Goal: Task Accomplishment & Management: Use online tool/utility

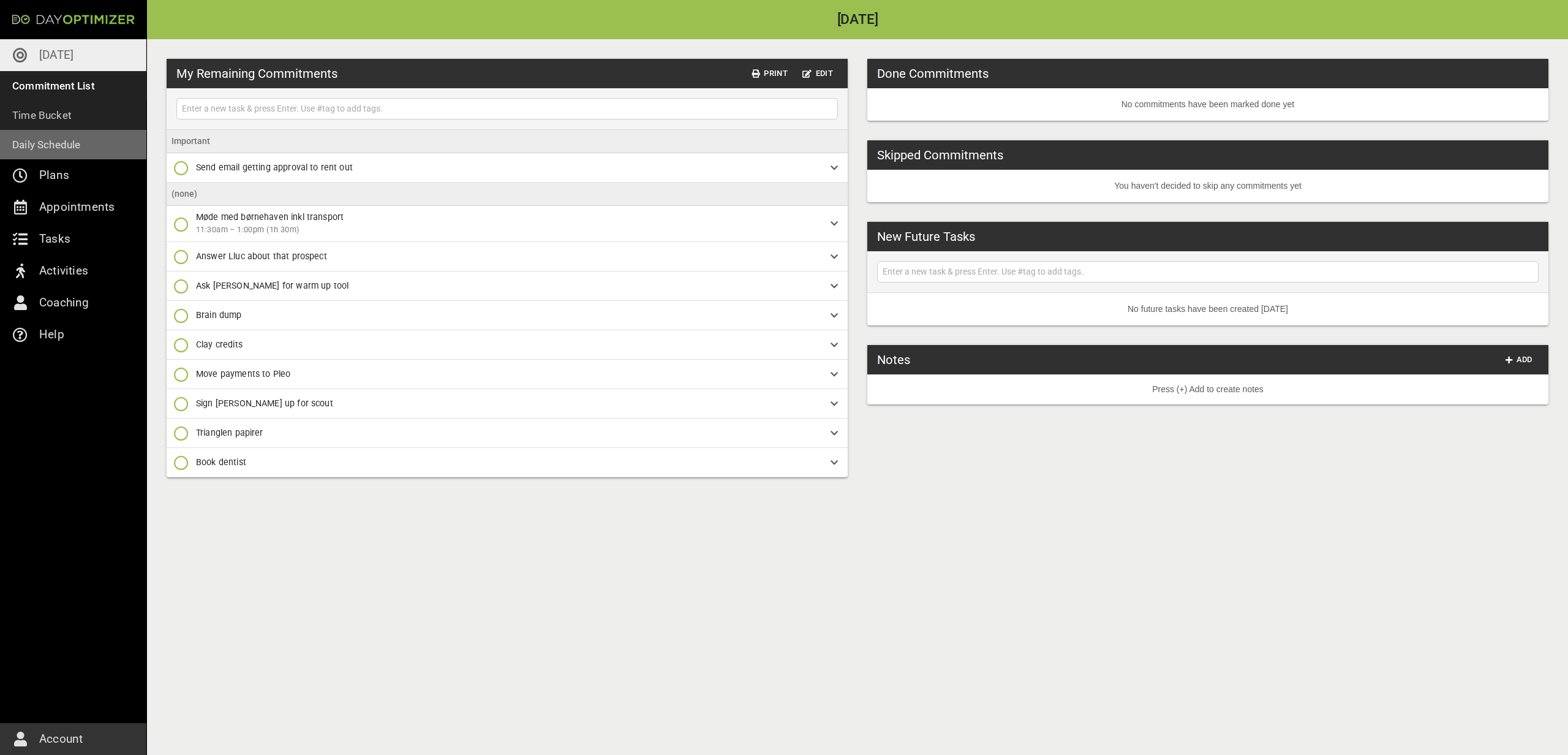
click at [123, 130] on link "Daily Schedule" at bounding box center [73, 144] width 147 height 29
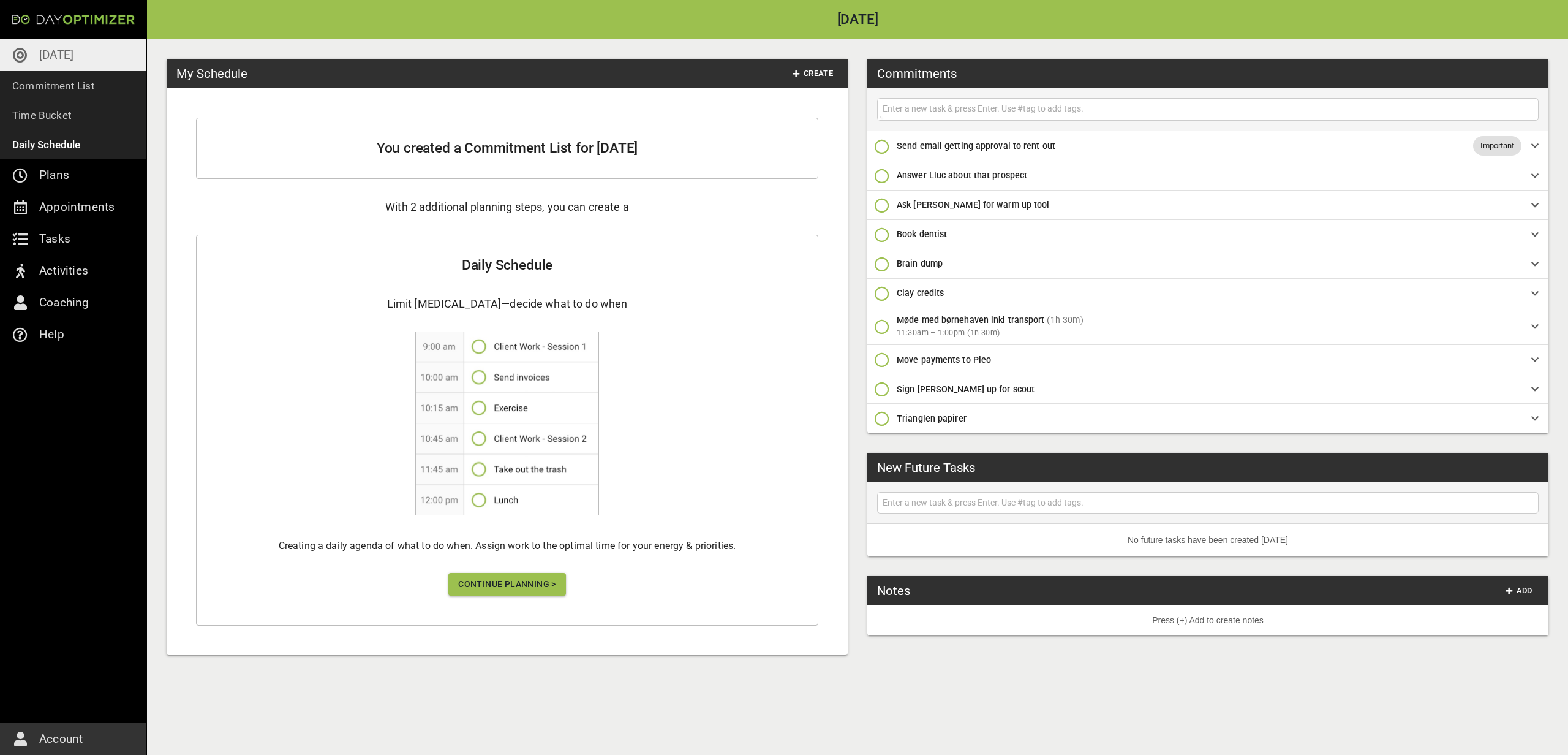
click at [503, 595] on button "Continue Planning >" at bounding box center [507, 584] width 118 height 23
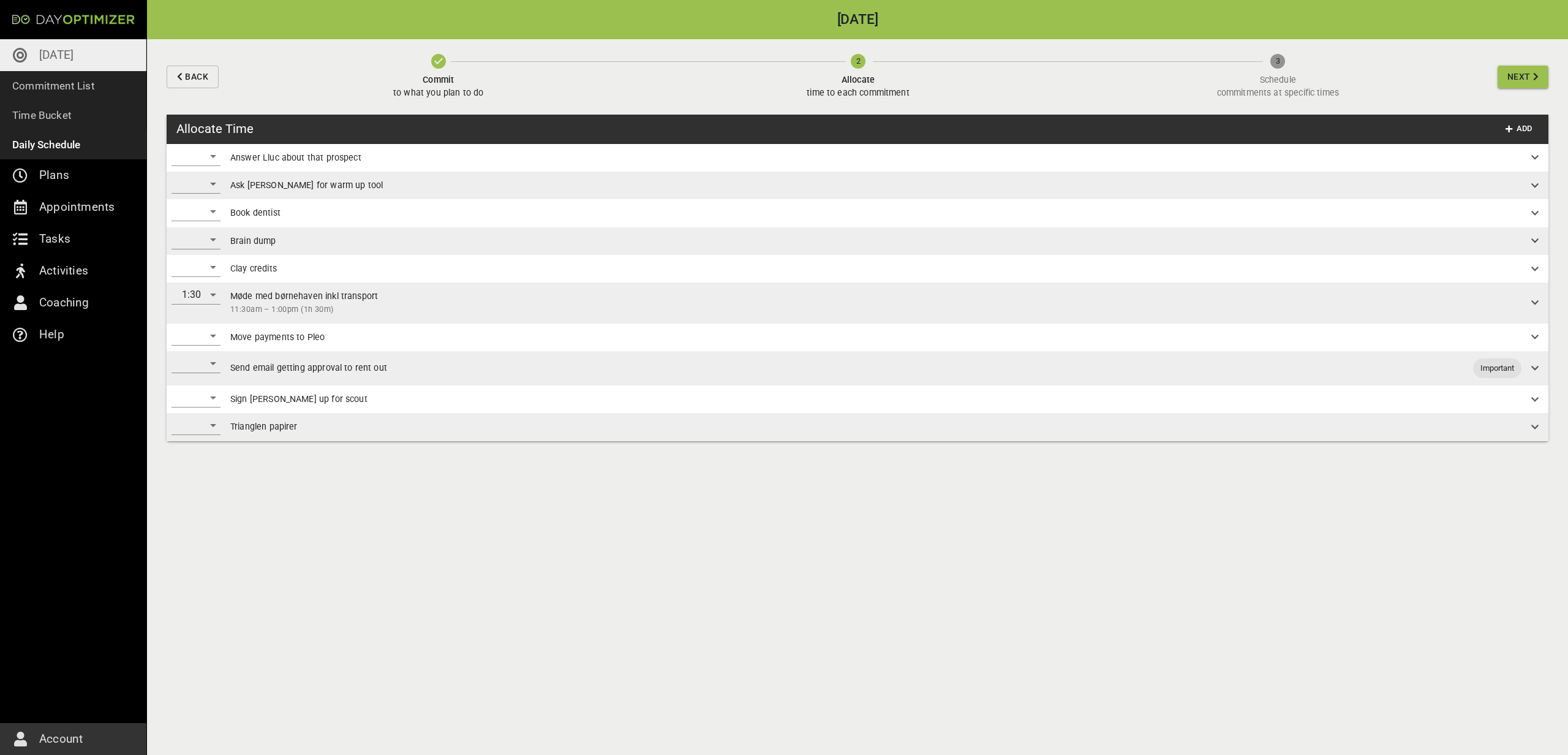
click at [214, 150] on div "​" at bounding box center [195, 156] width 49 height 20
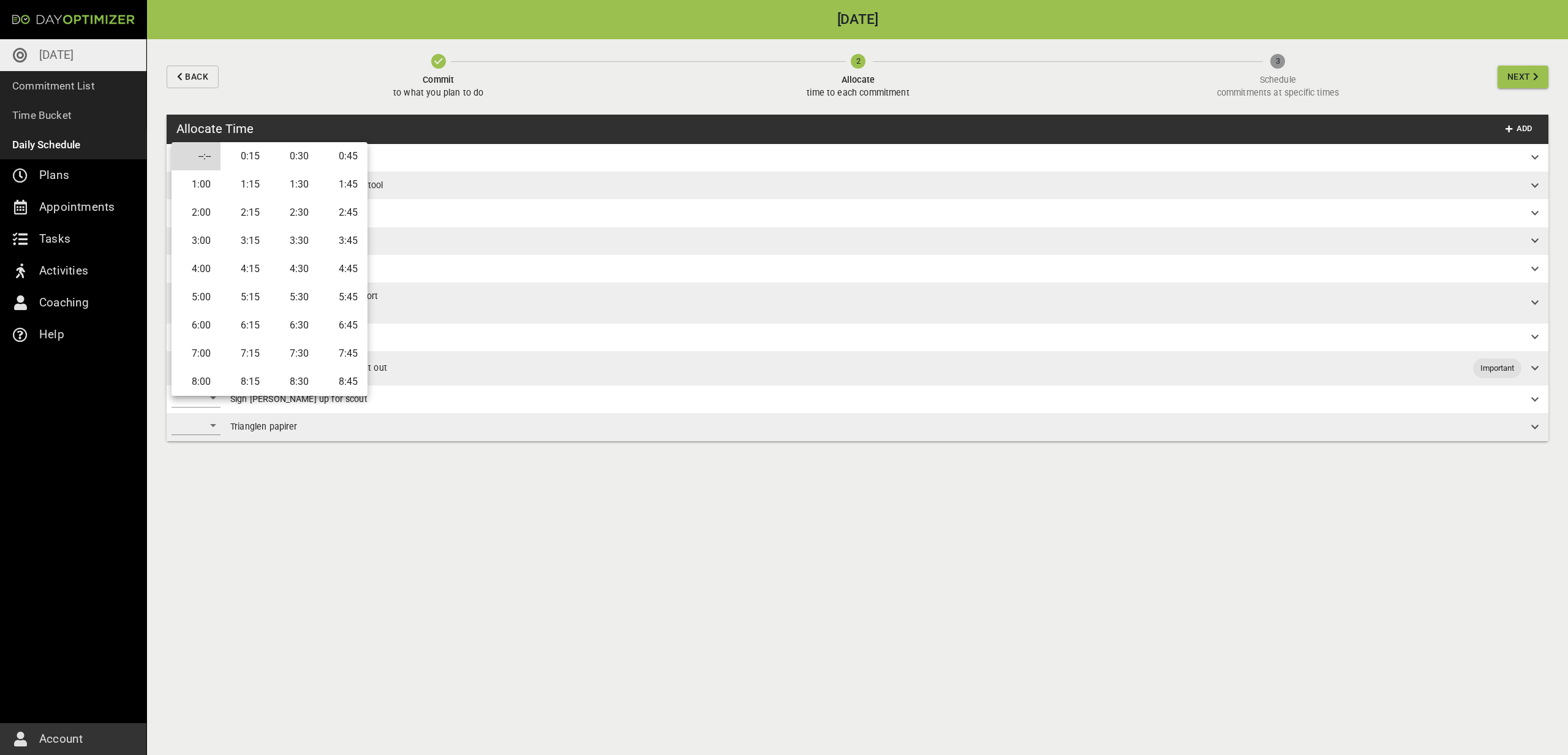
click at [259, 162] on li "0:15" at bounding box center [245, 156] width 49 height 28
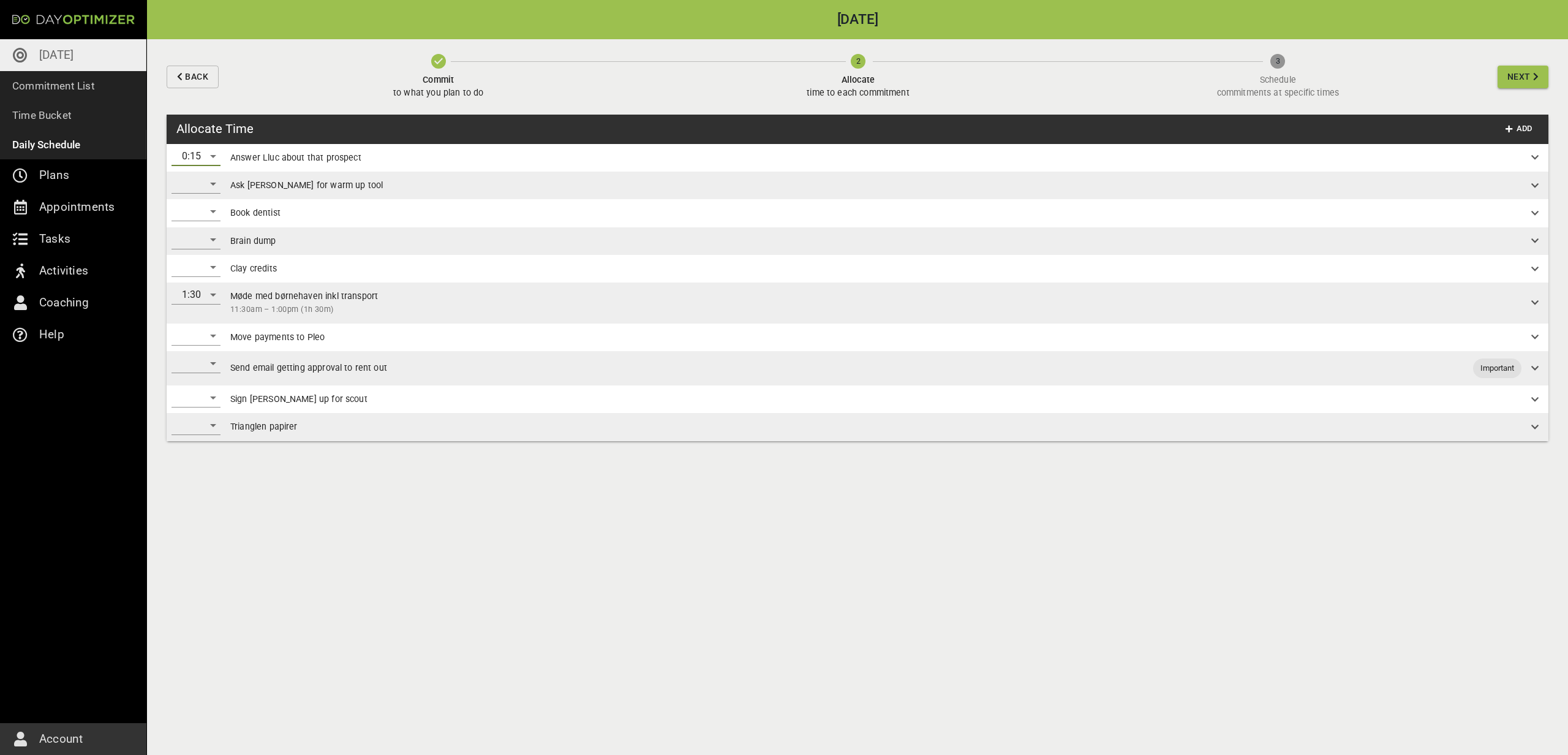
click at [193, 183] on div "​" at bounding box center [195, 184] width 49 height 20
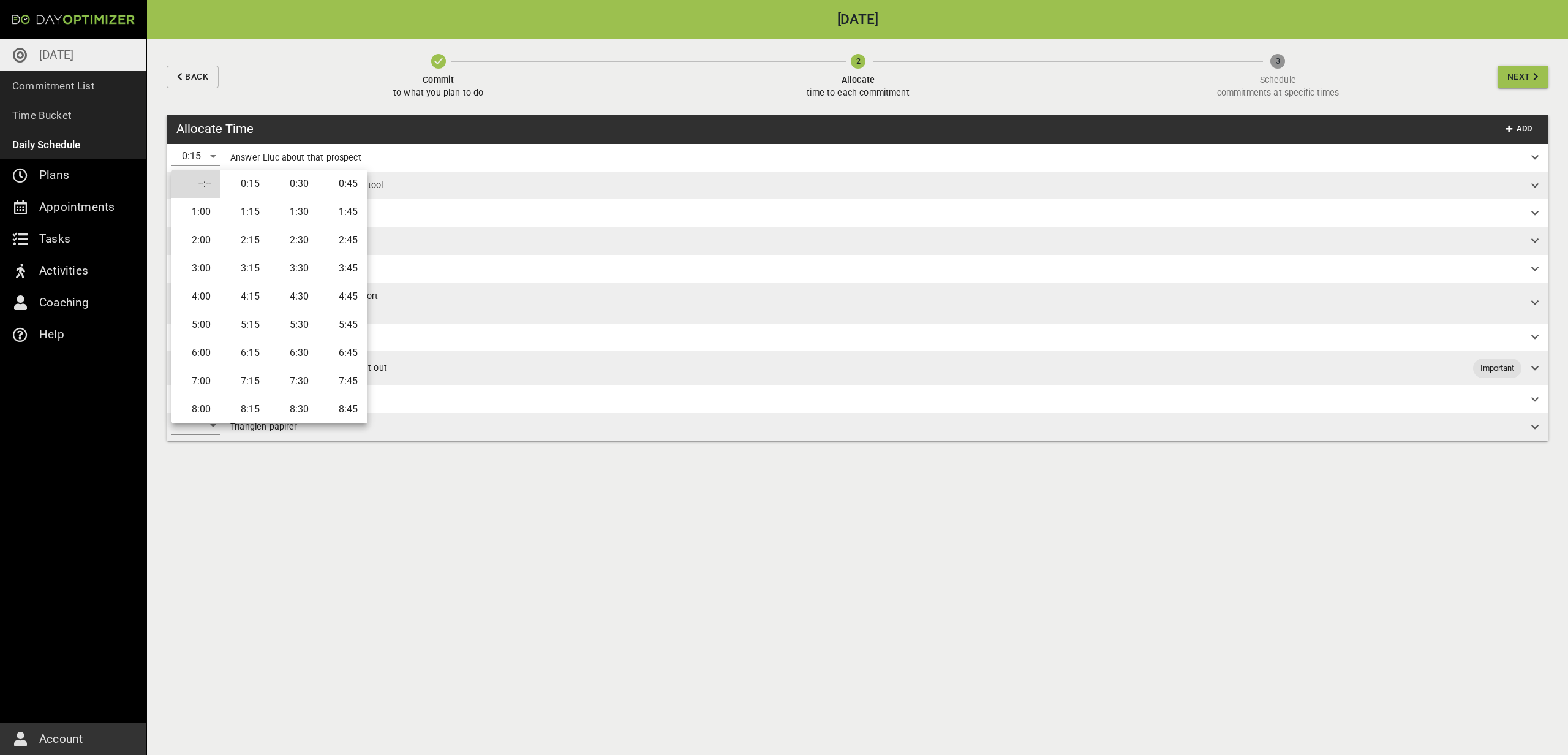
click at [307, 185] on li "0:30" at bounding box center [293, 184] width 49 height 28
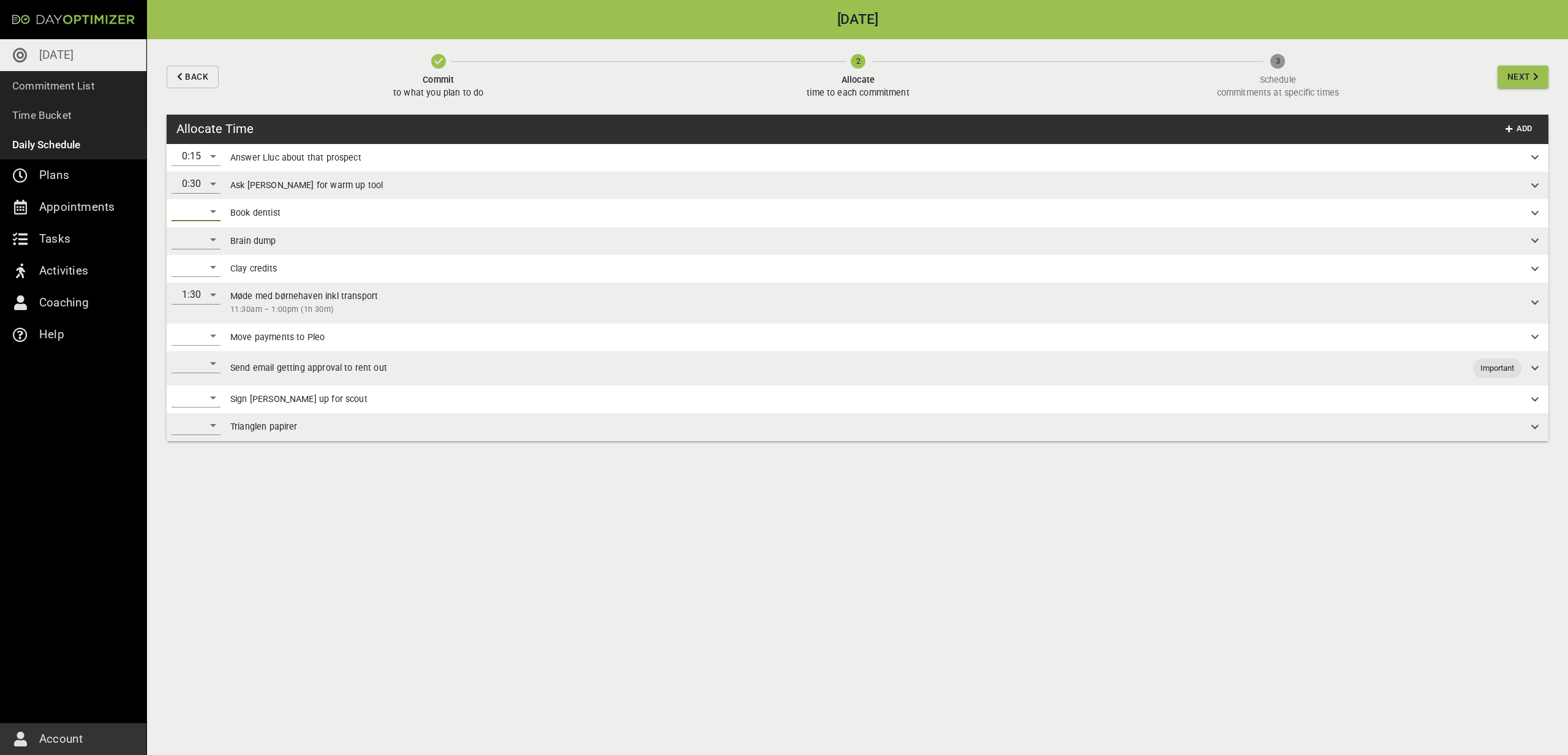
click at [199, 213] on div "​" at bounding box center [195, 211] width 49 height 20
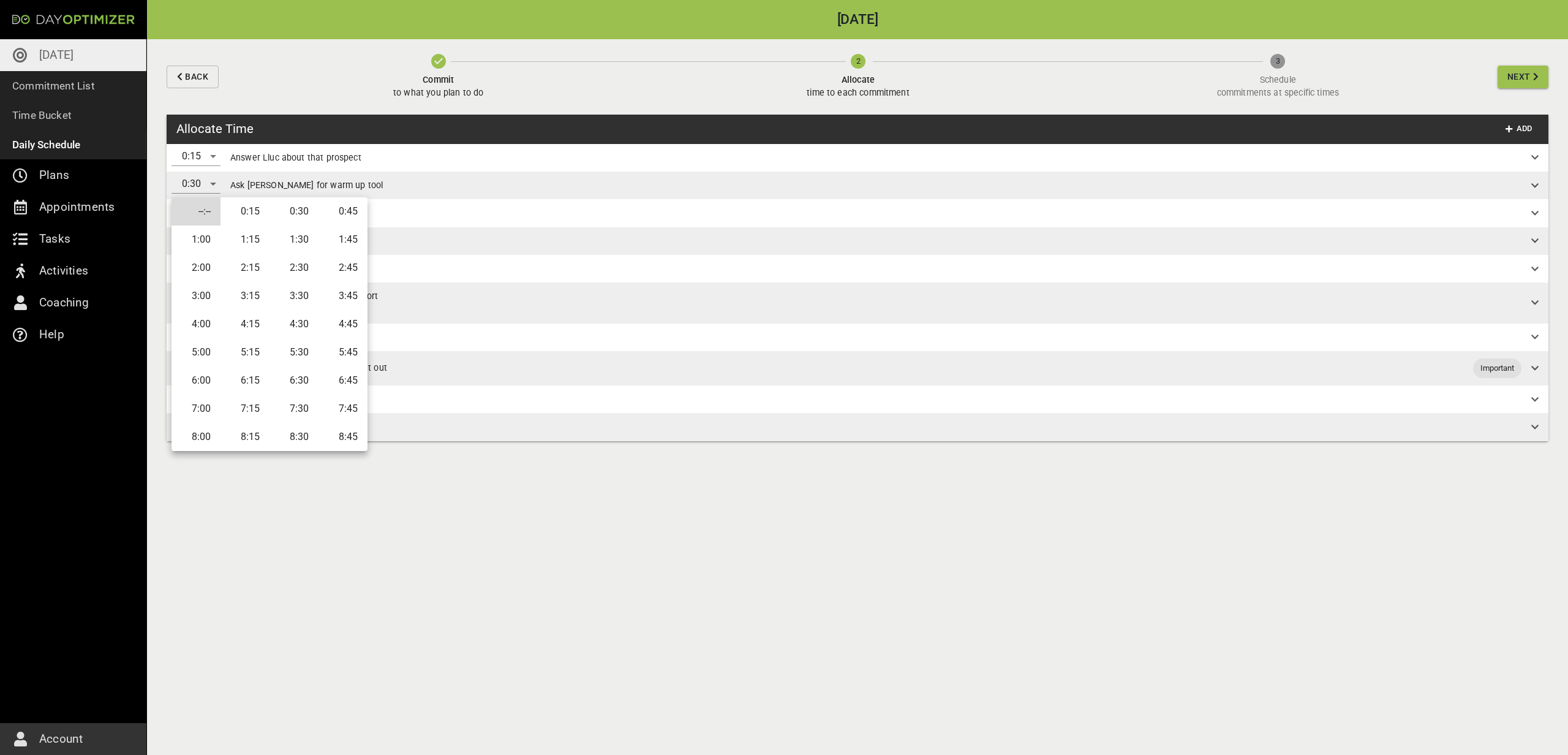
click at [257, 216] on li "0:15" at bounding box center [245, 211] width 49 height 28
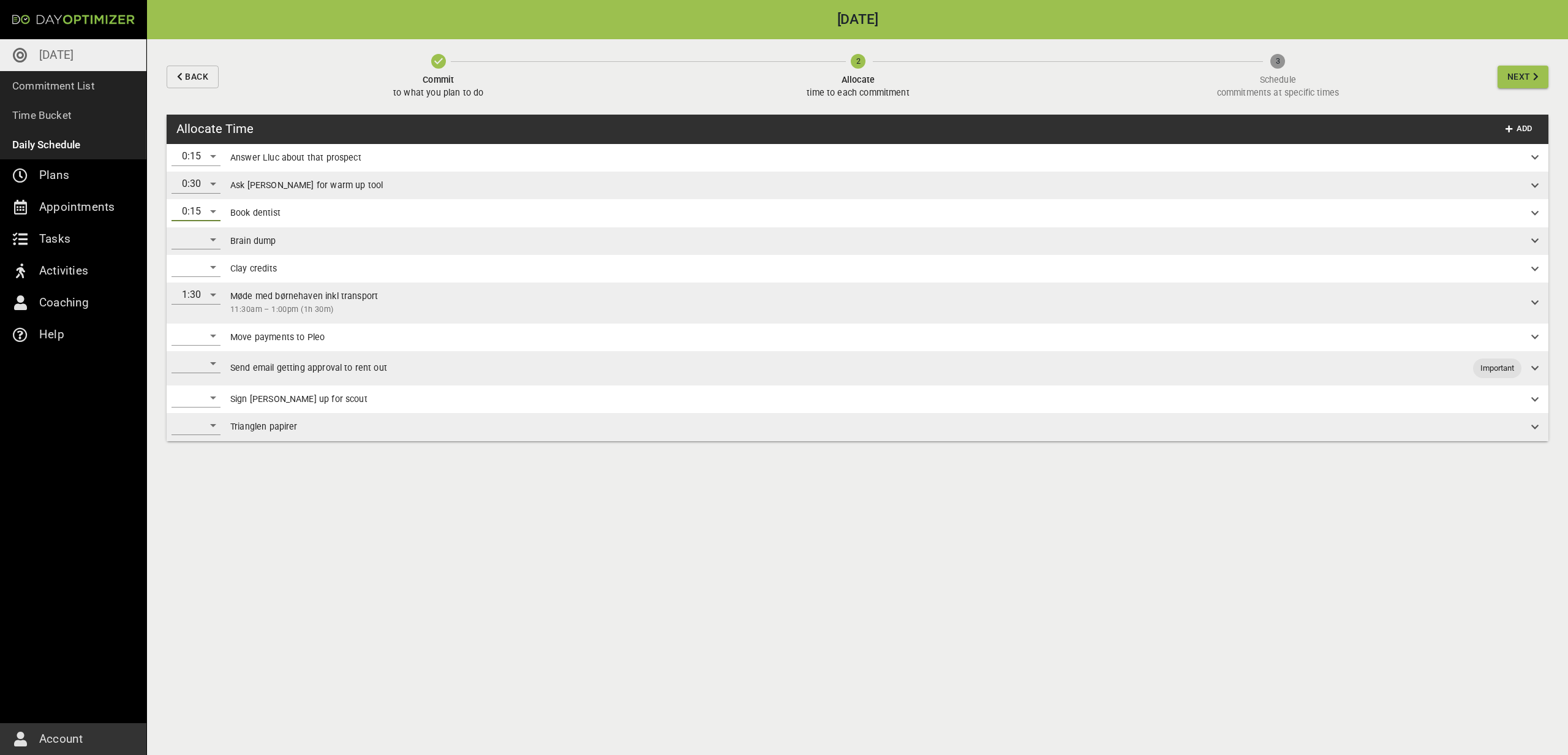
click at [199, 245] on div "​" at bounding box center [195, 239] width 49 height 20
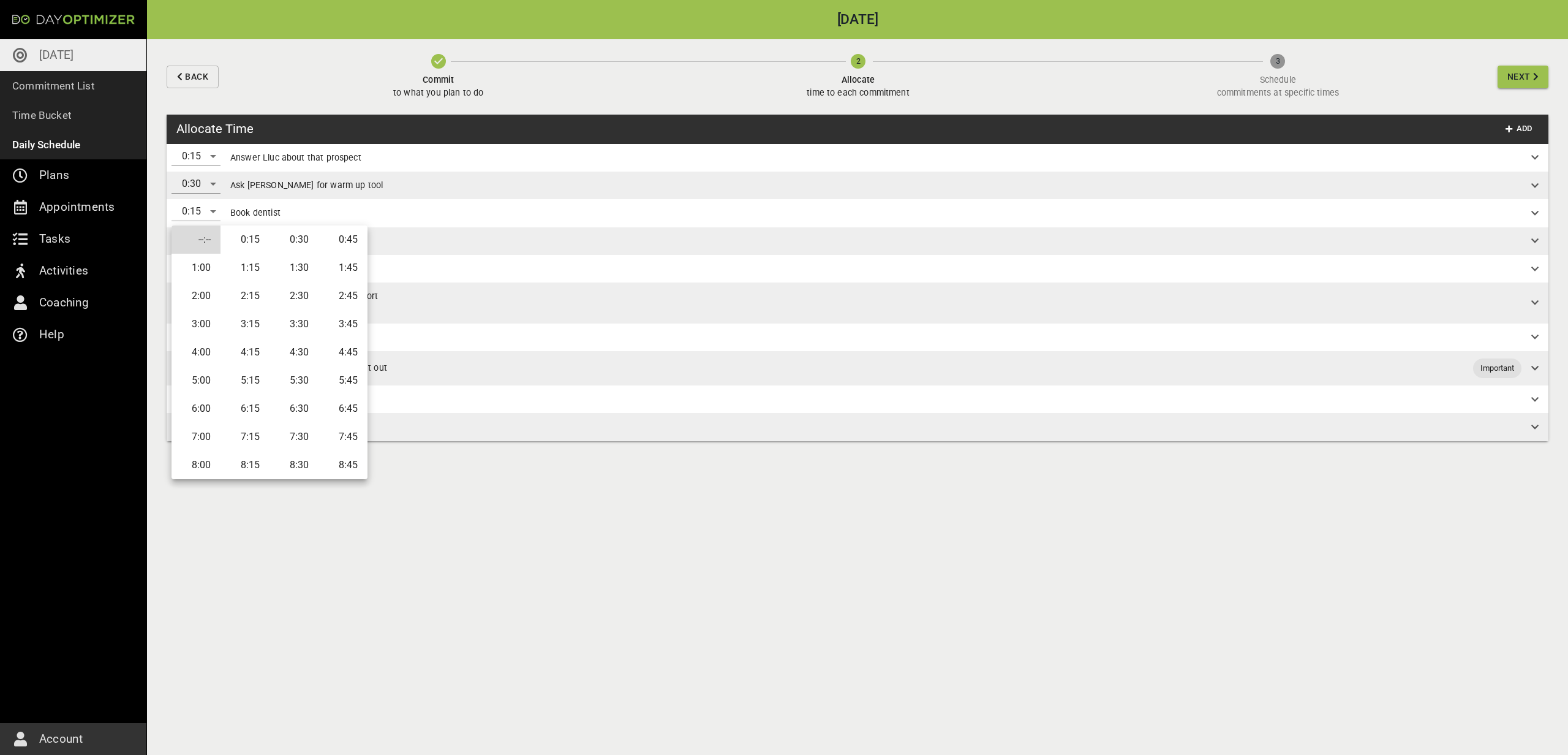
click at [262, 239] on li "0:15" at bounding box center [245, 239] width 49 height 28
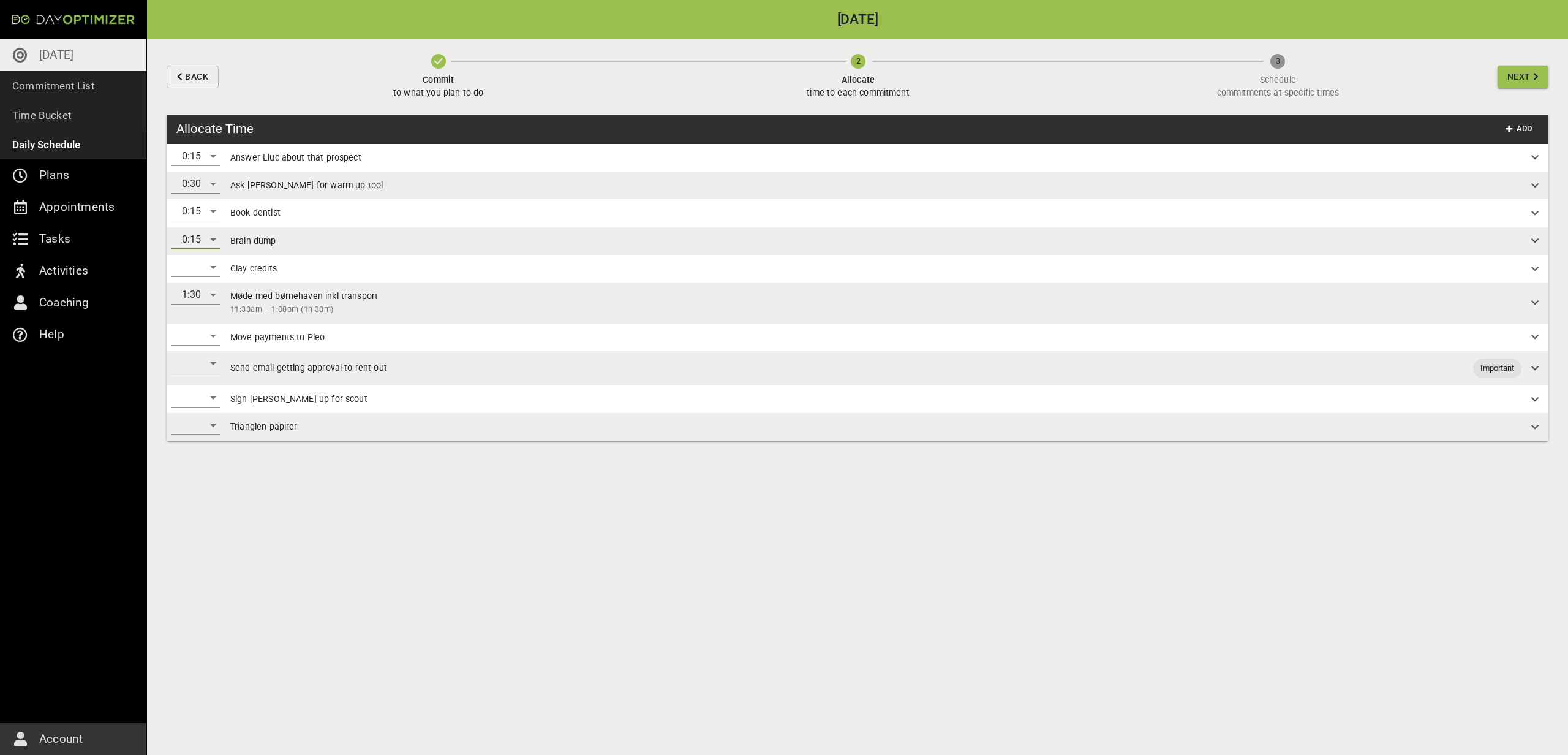
click at [187, 265] on div "​" at bounding box center [195, 267] width 49 height 20
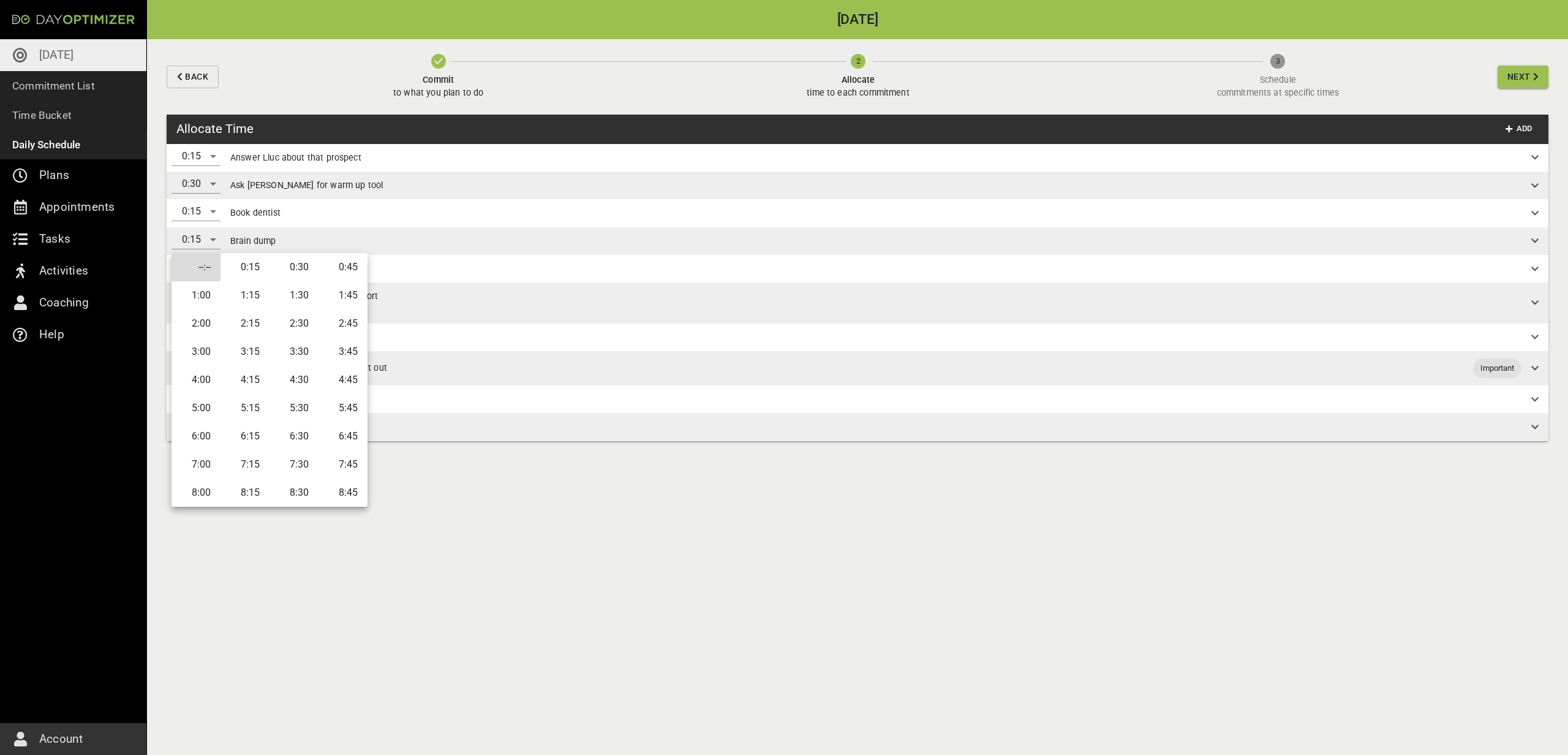
click at [236, 265] on li "0:15" at bounding box center [245, 267] width 49 height 28
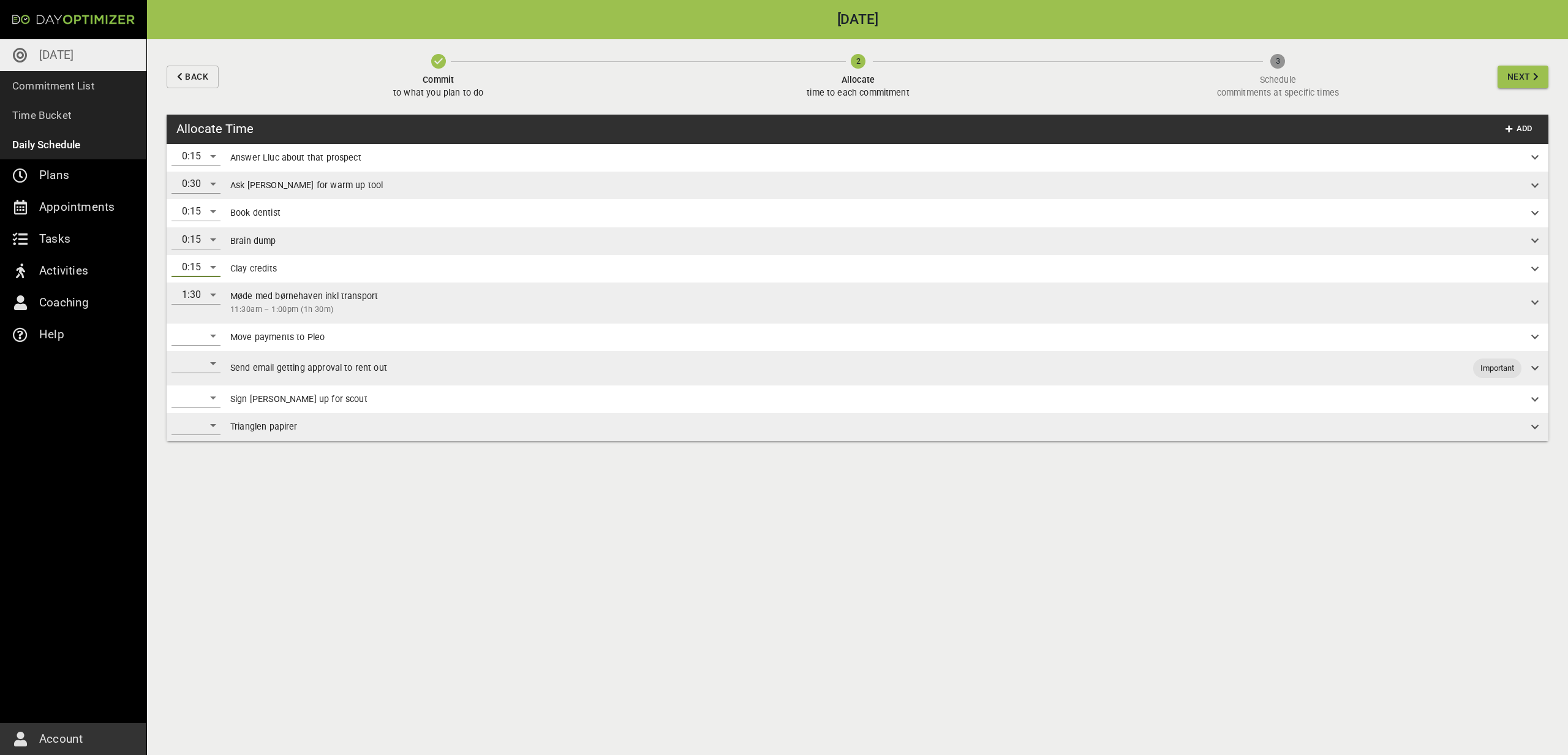
click at [195, 331] on div "​" at bounding box center [195, 335] width 49 height 20
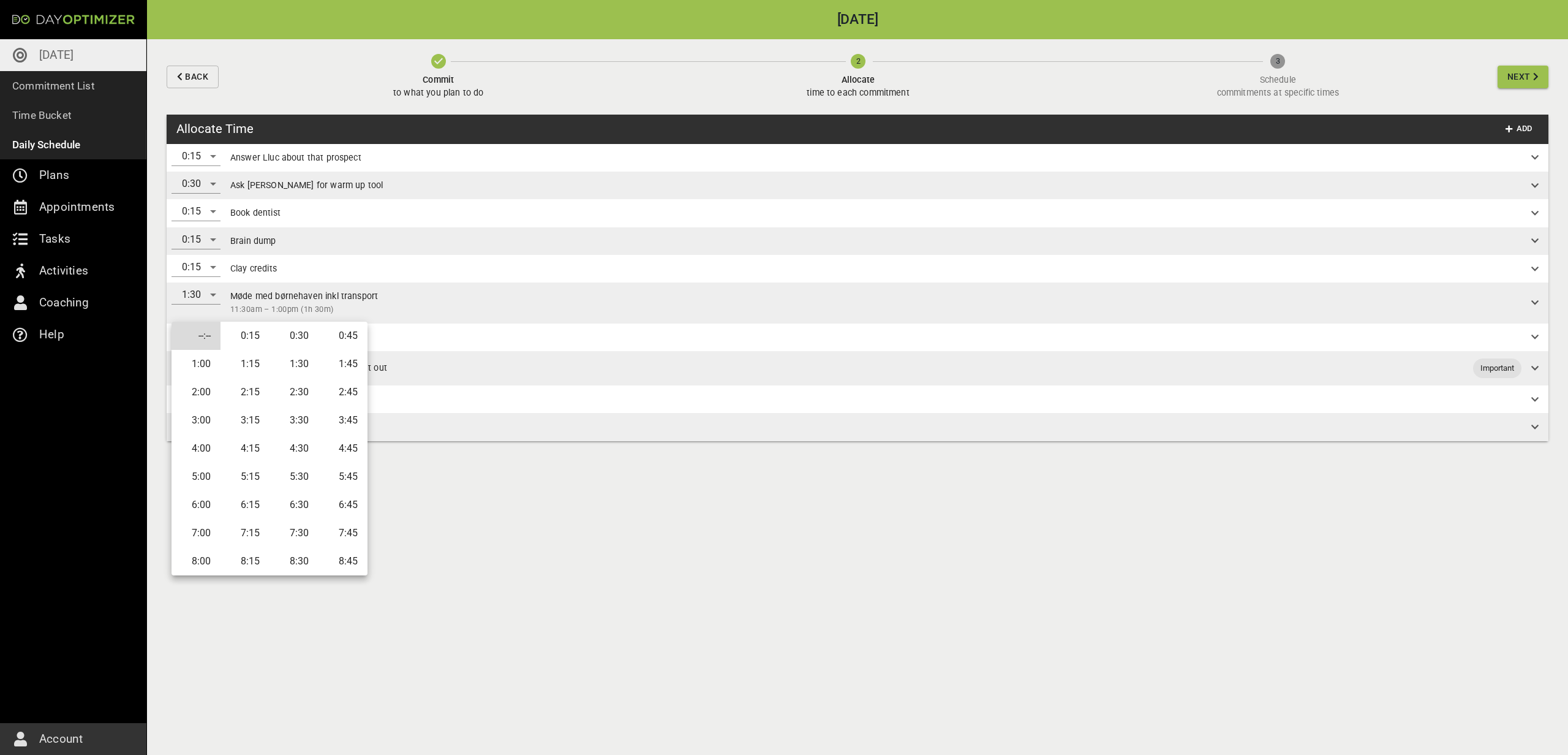
click at [275, 334] on li "0:30" at bounding box center [293, 335] width 49 height 28
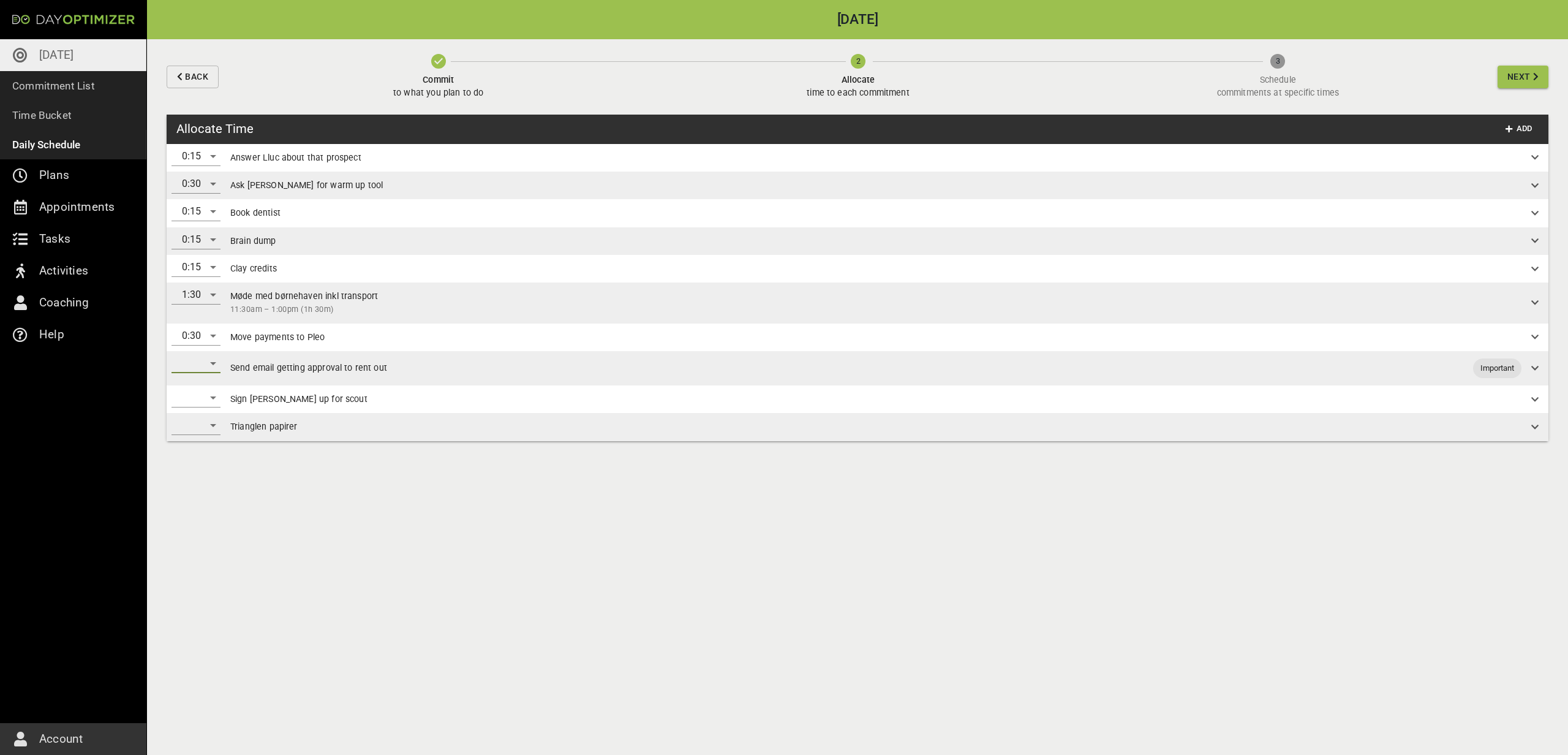
click at [177, 365] on div "​" at bounding box center [195, 363] width 49 height 20
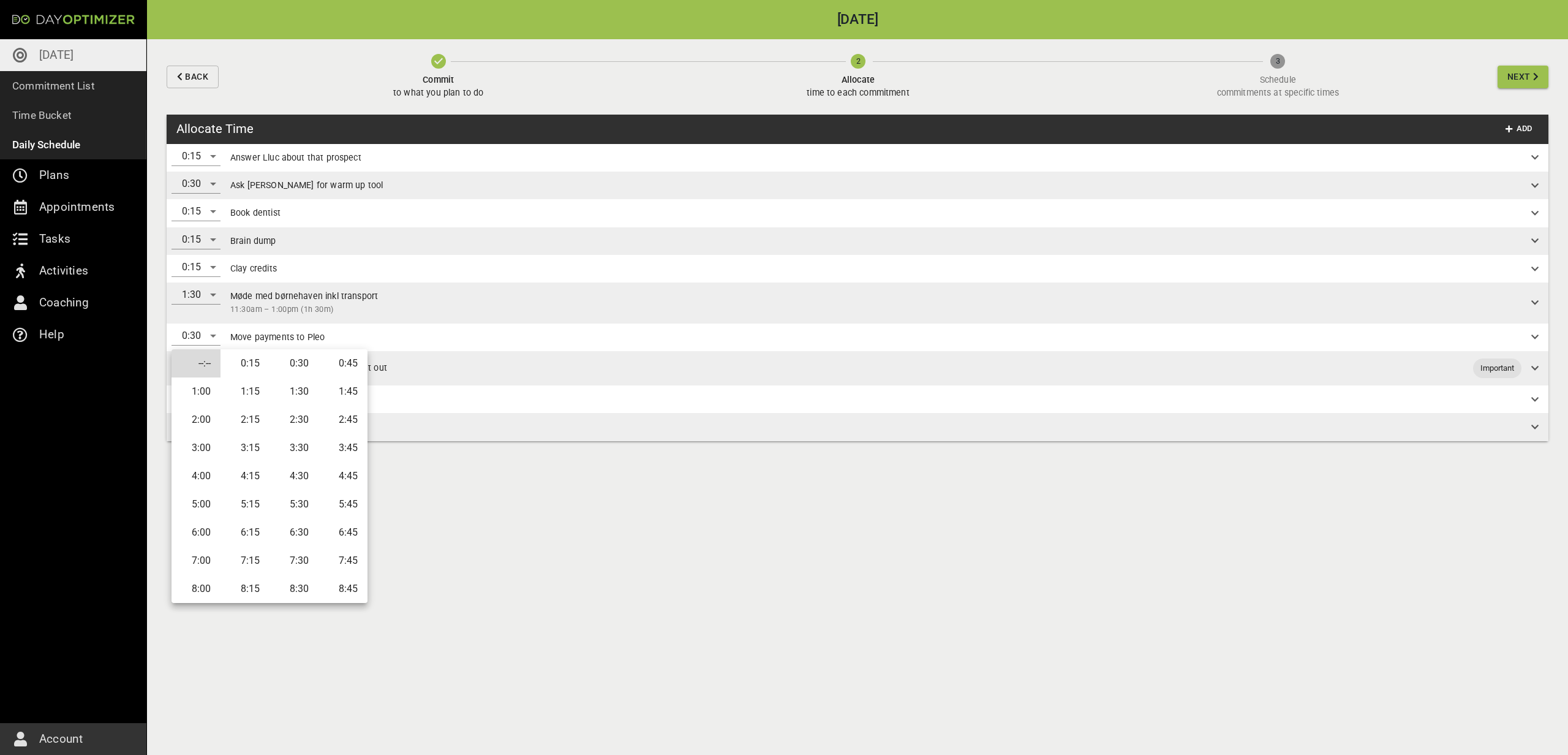
click at [278, 361] on li "0:30" at bounding box center [293, 363] width 49 height 28
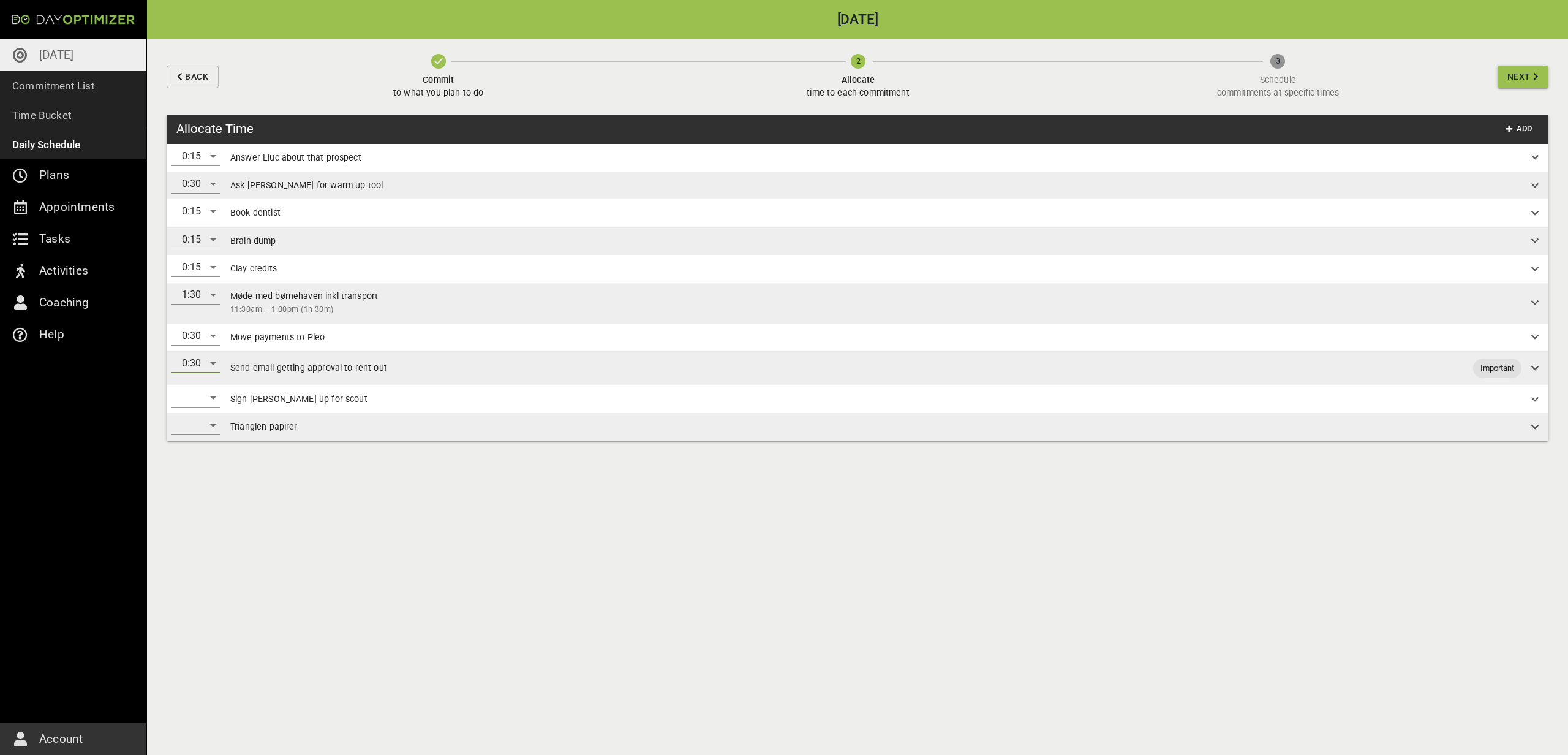
click at [184, 395] on div "​" at bounding box center [195, 398] width 49 height 20
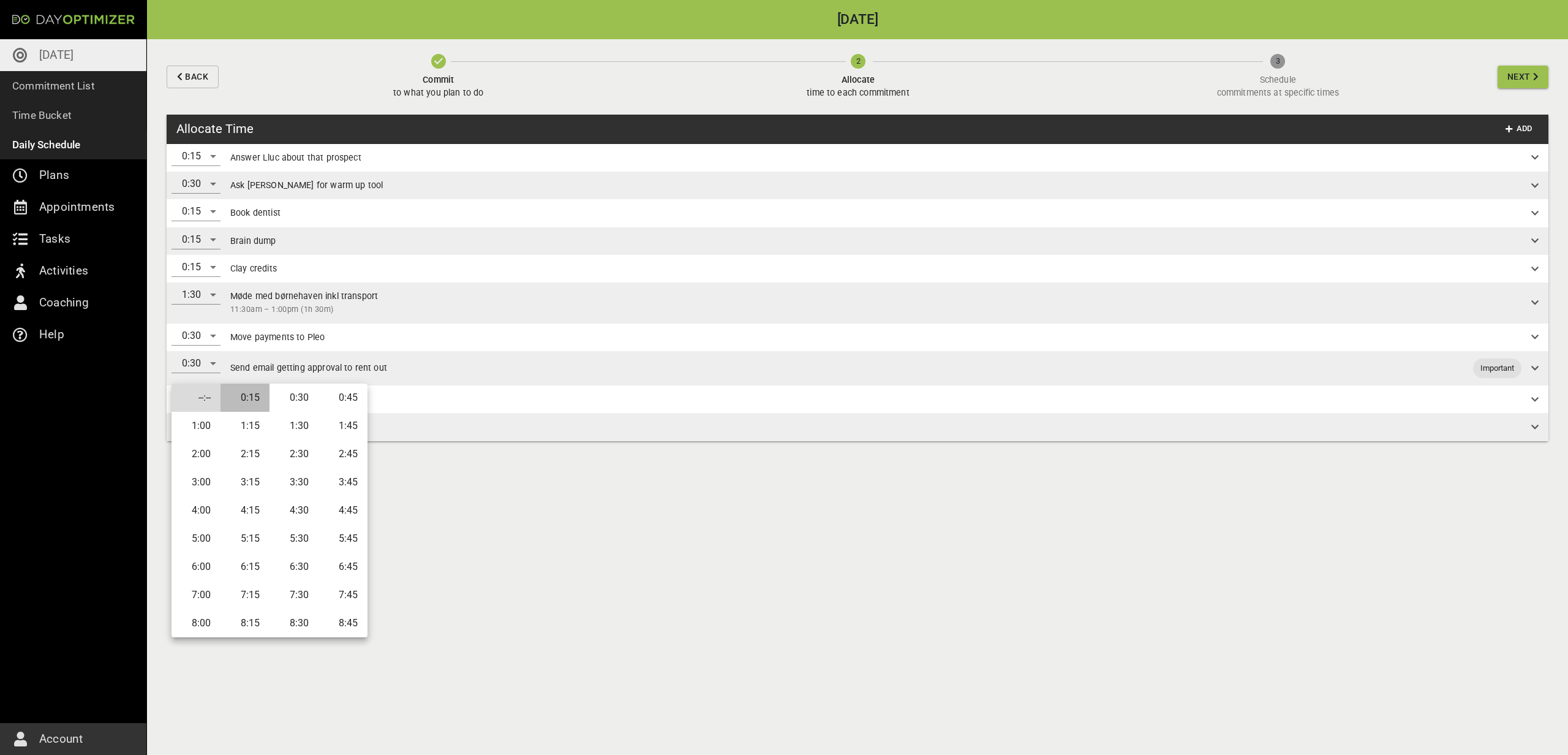
click at [243, 398] on li "0:15" at bounding box center [245, 397] width 49 height 28
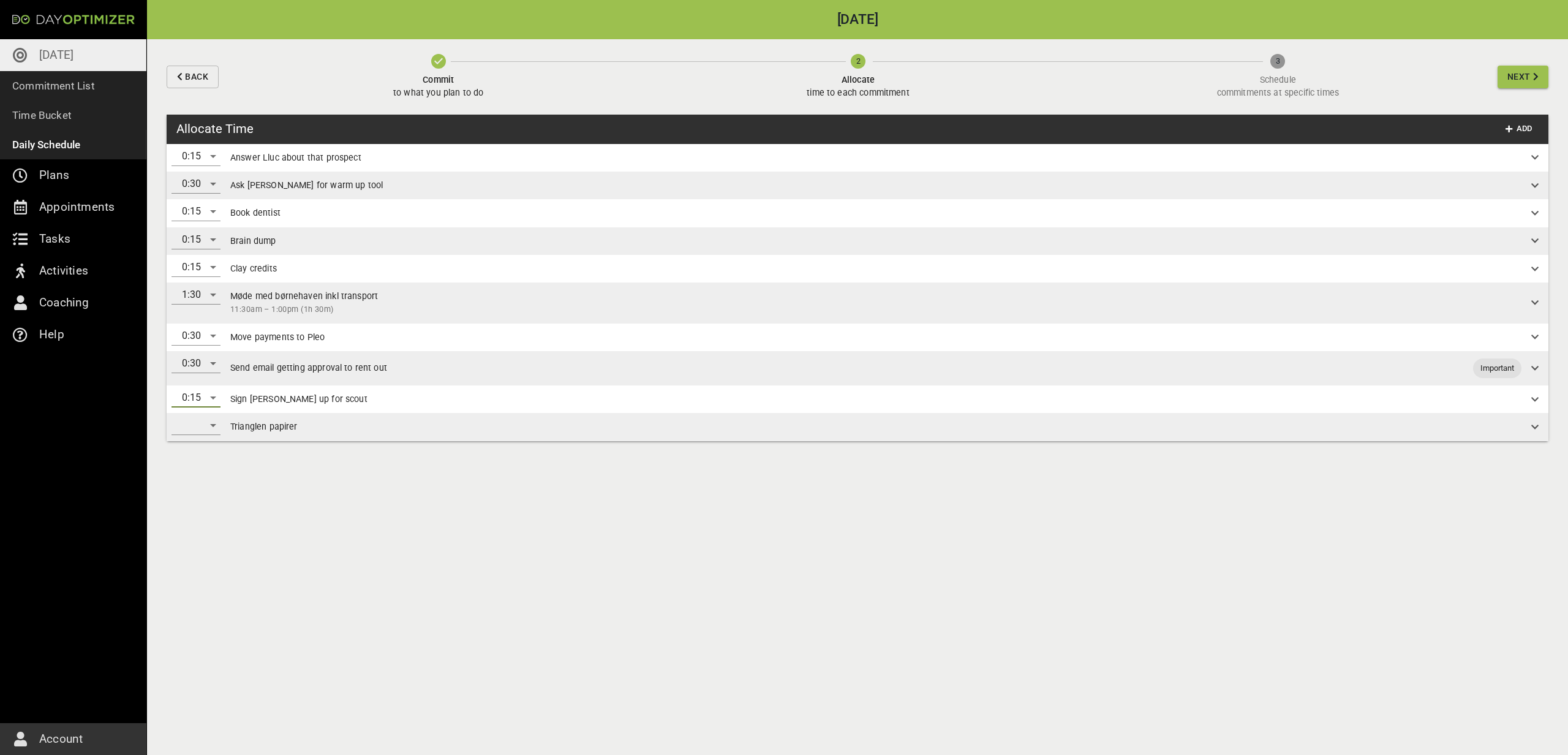
click at [199, 431] on div "​" at bounding box center [195, 425] width 49 height 20
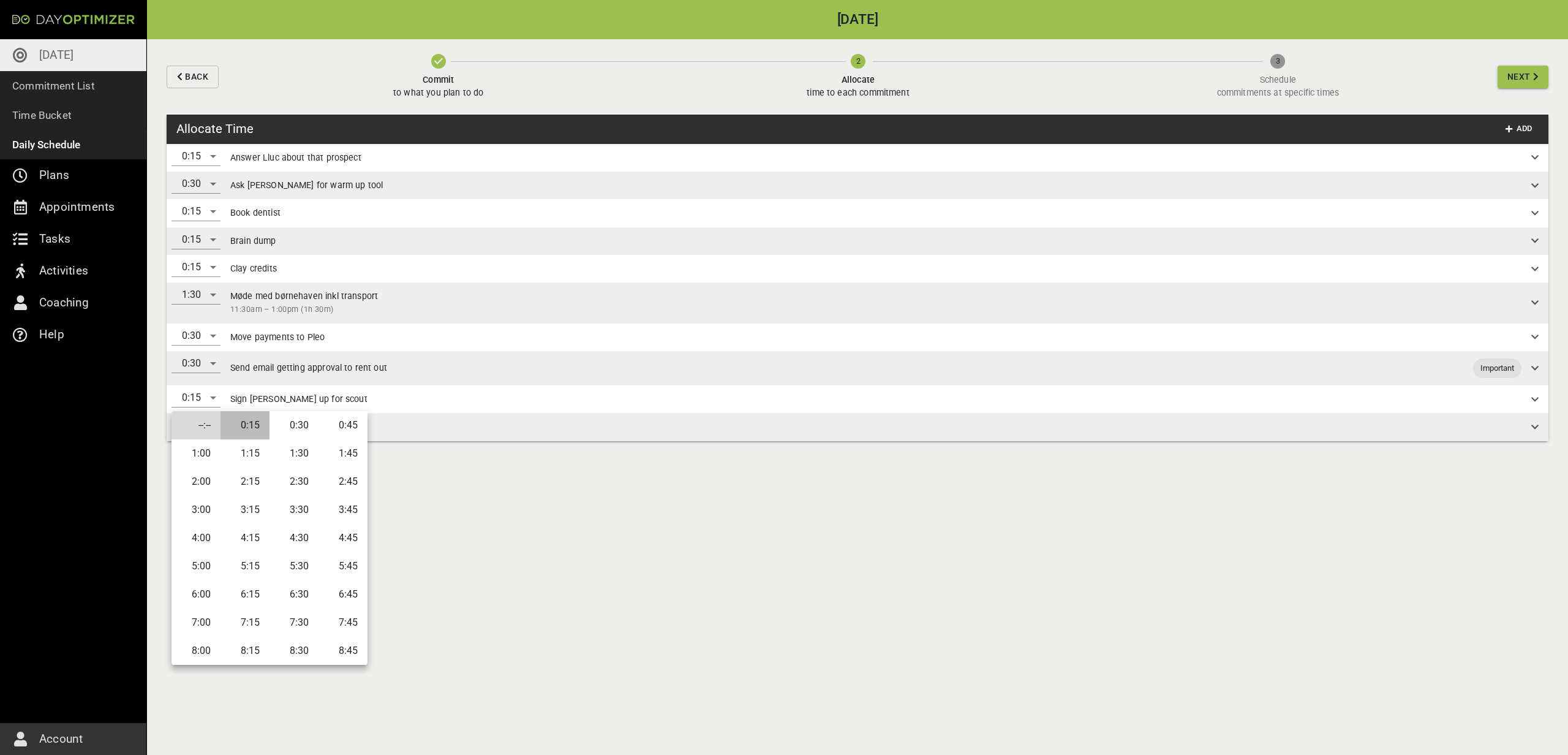
click at [260, 422] on li "0:15" at bounding box center [245, 425] width 49 height 28
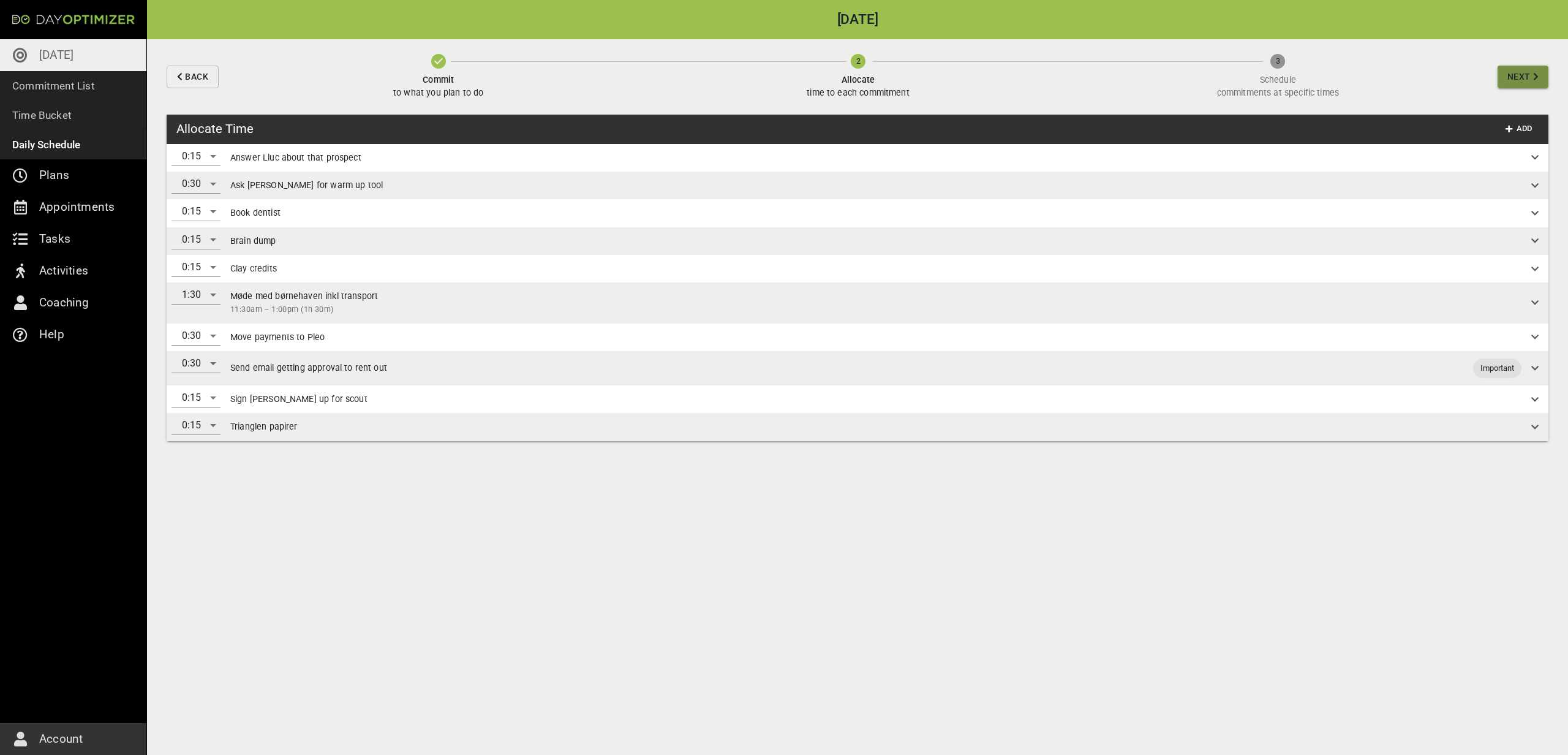
click at [1536, 84] on button "Next" at bounding box center [1523, 77] width 51 height 23
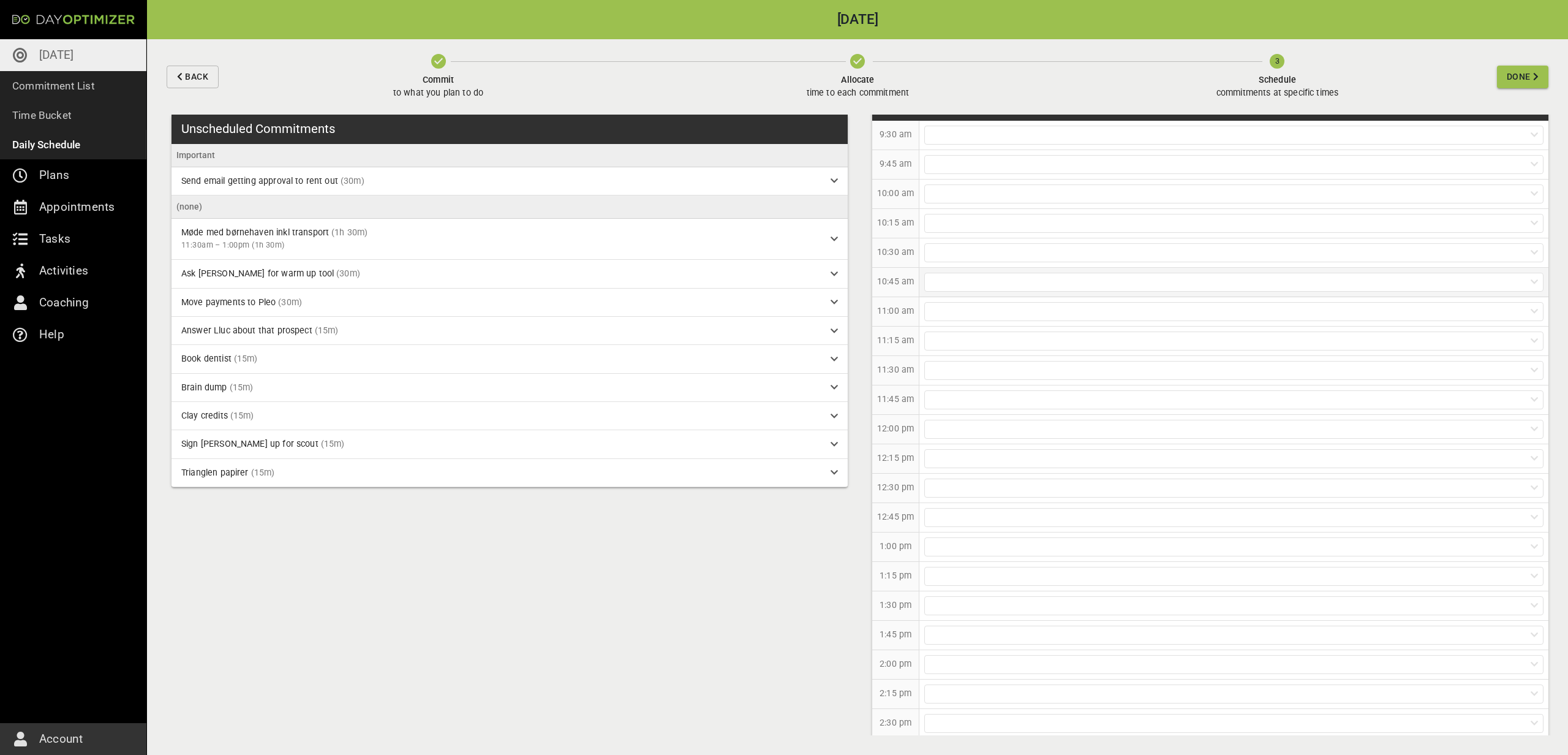
scroll to position [24, 0]
click at [1040, 374] on div at bounding box center [1234, 370] width 620 height 19
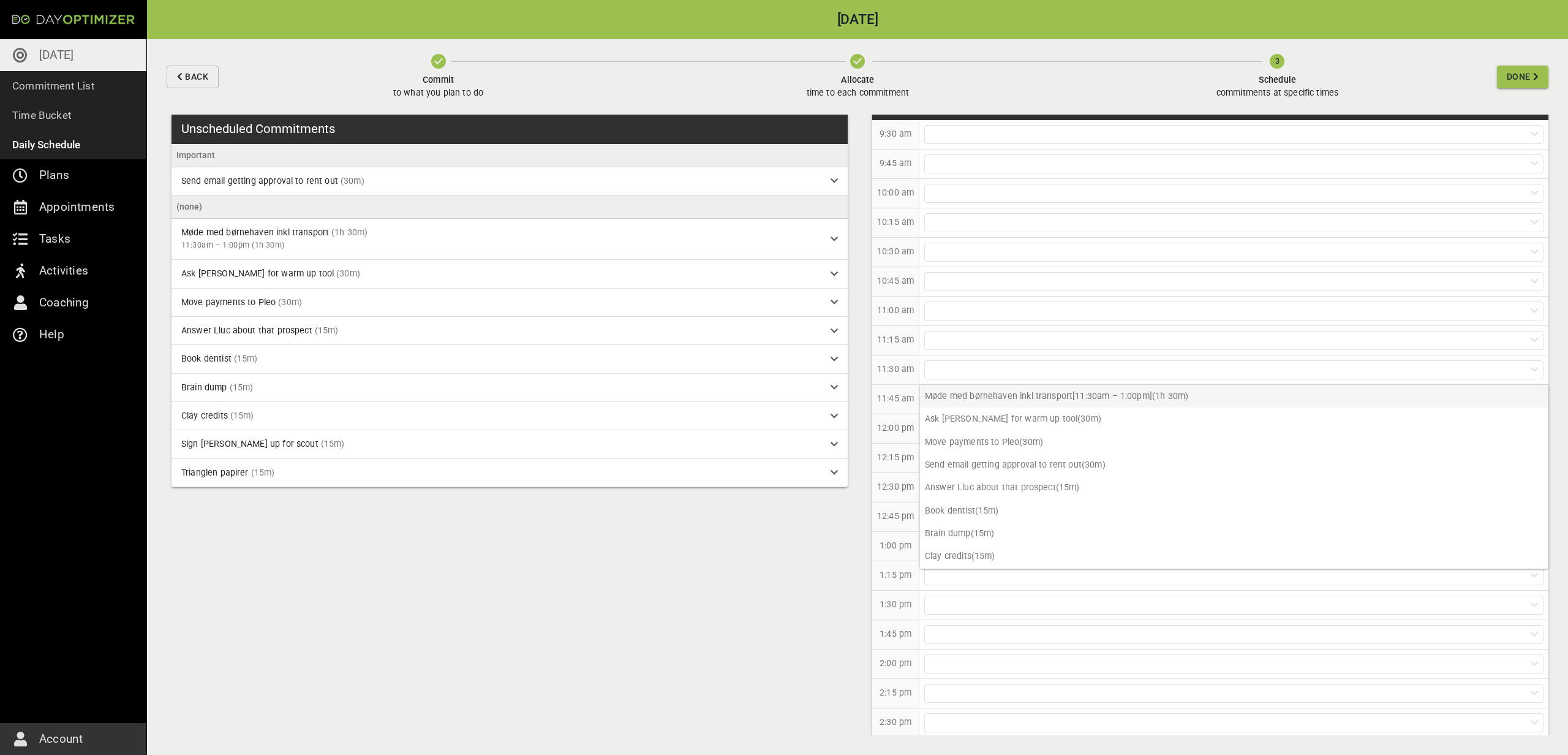
click at [1030, 403] on p "Møde med børnehaven inkl transport [11:30am – 1:00pm] (1h 30m)" at bounding box center [1234, 396] width 628 height 23
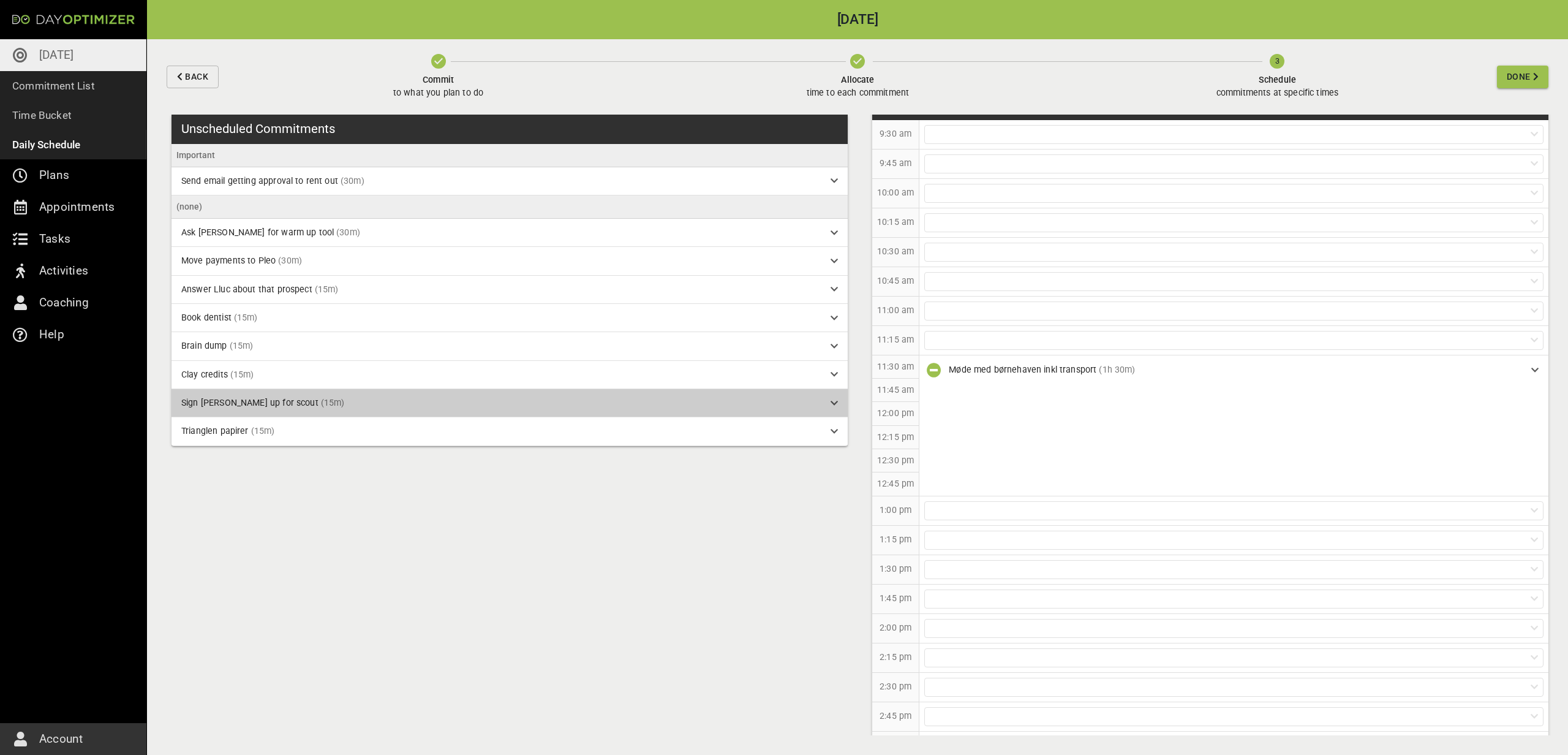
click at [726, 407] on div "Sign [PERSON_NAME] up for scout (15m)" at bounding box center [501, 403] width 639 height 13
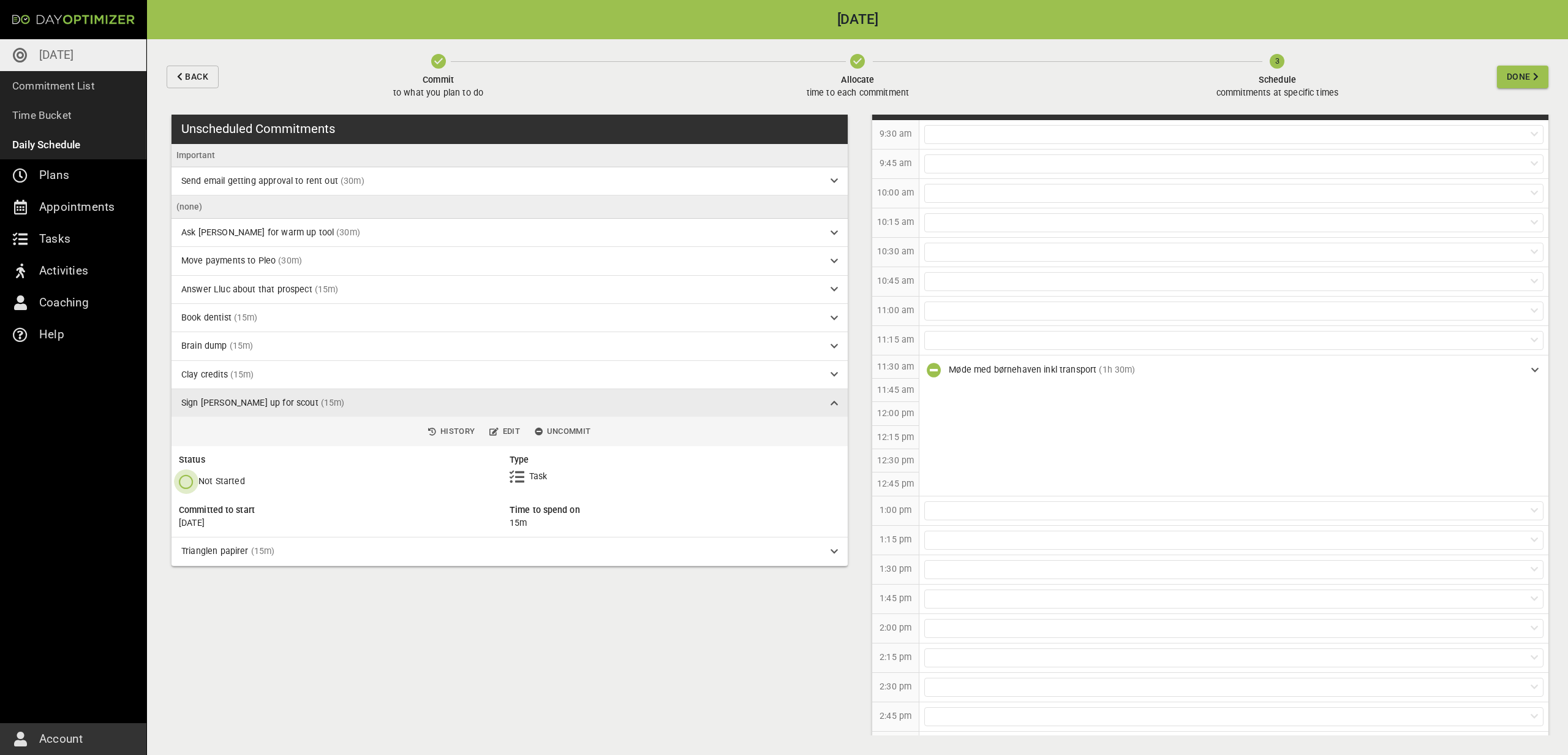
click at [192, 477] on icon "button" at bounding box center [186, 481] width 14 height 14
click at [201, 551] on p "Done Forever" at bounding box center [225, 557] width 54 height 13
click at [966, 339] on div at bounding box center [1234, 341] width 620 height 19
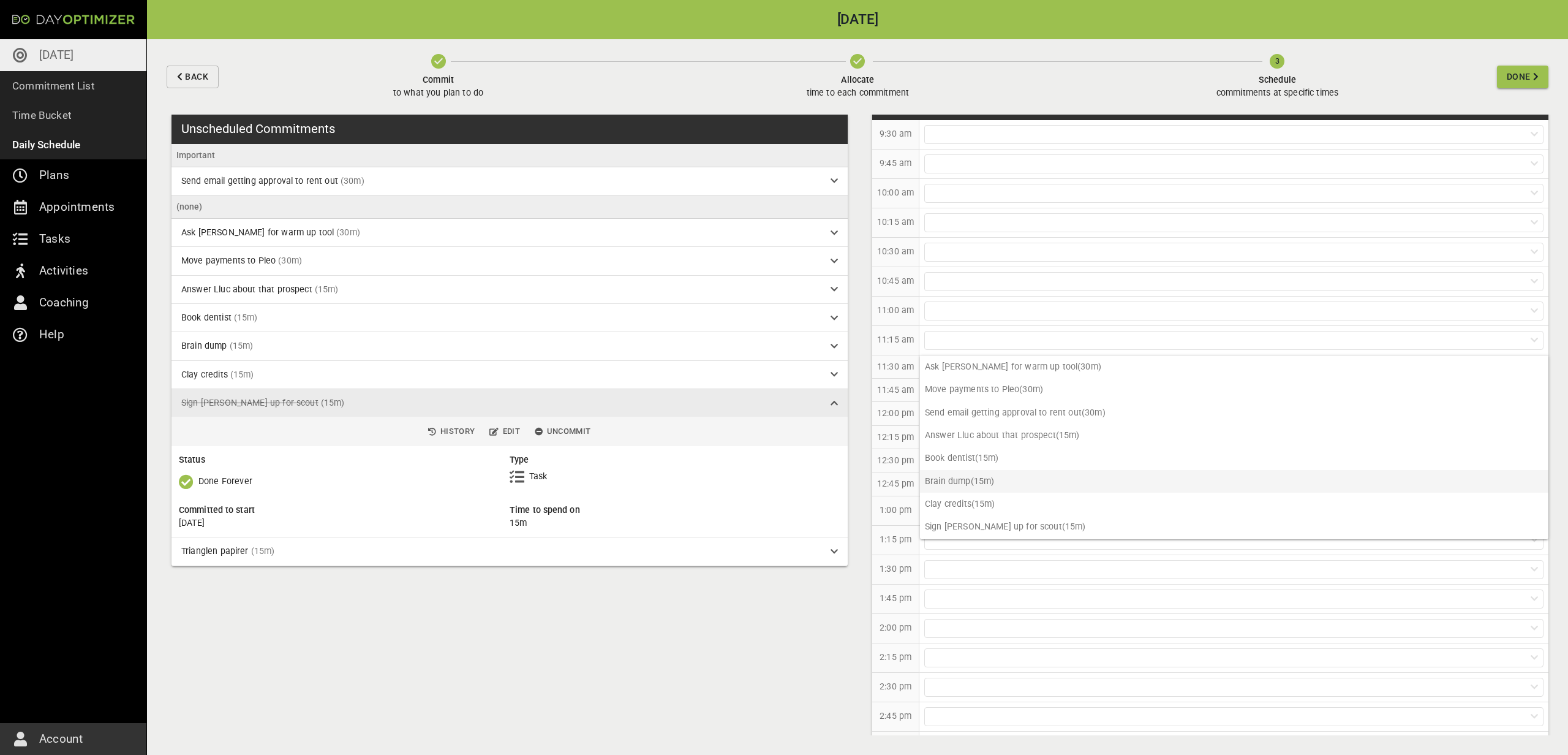
click at [977, 487] on p "Brain dump (15m)" at bounding box center [1234, 481] width 628 height 23
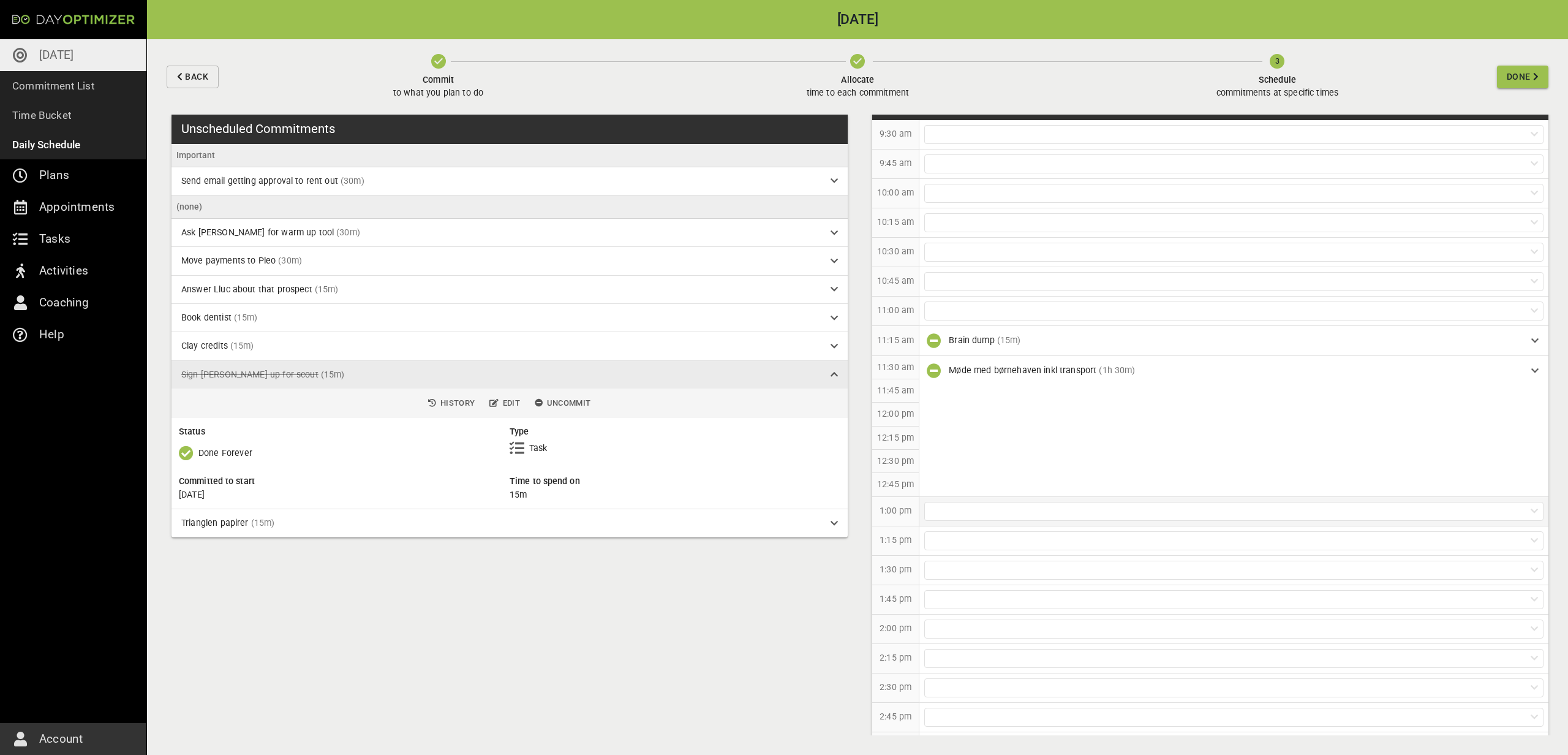
click at [951, 514] on div at bounding box center [1234, 512] width 620 height 19
click at [937, 566] on div at bounding box center [1234, 571] width 620 height 19
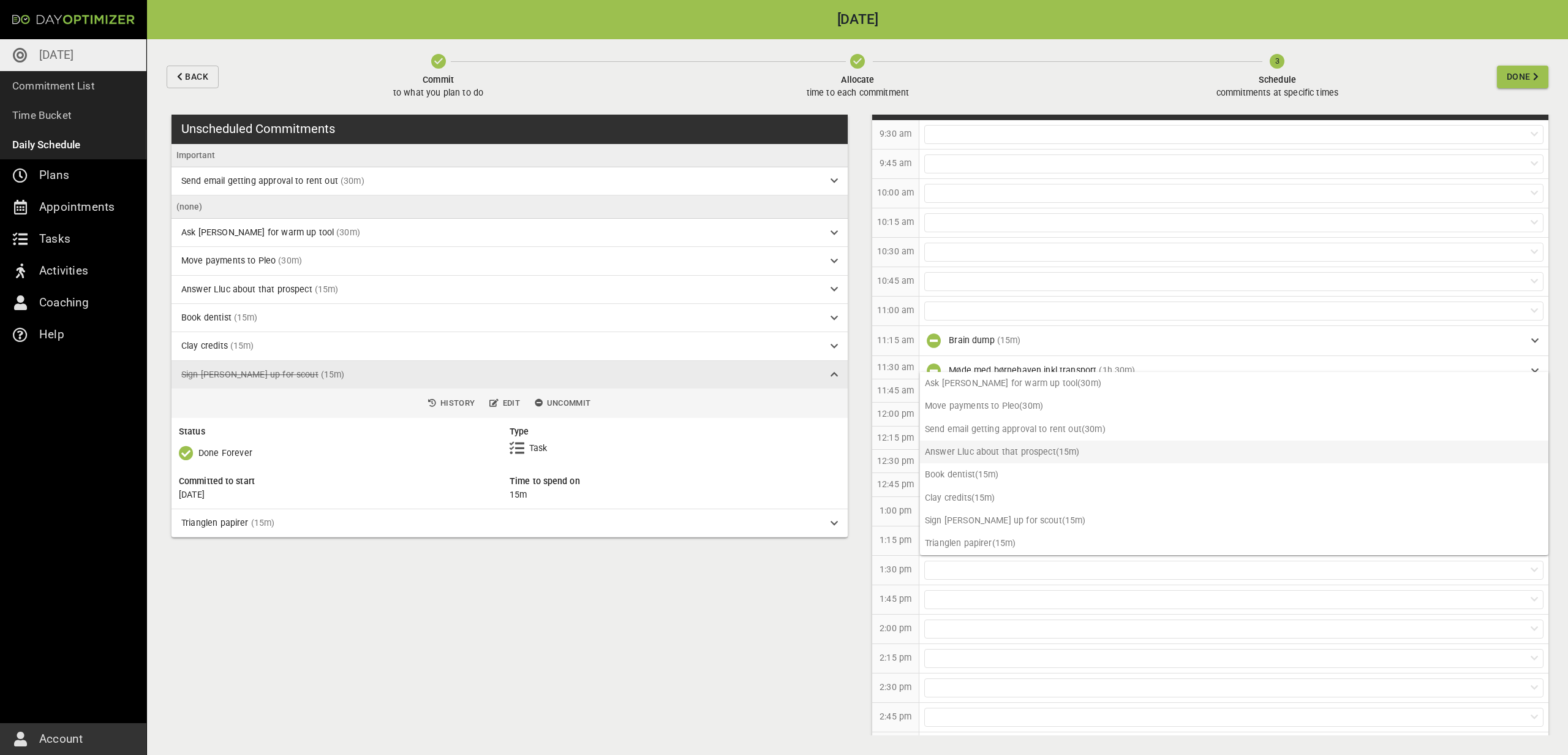
click at [957, 451] on p "Answer Lluc about that prospect (15m)" at bounding box center [1234, 452] width 628 height 23
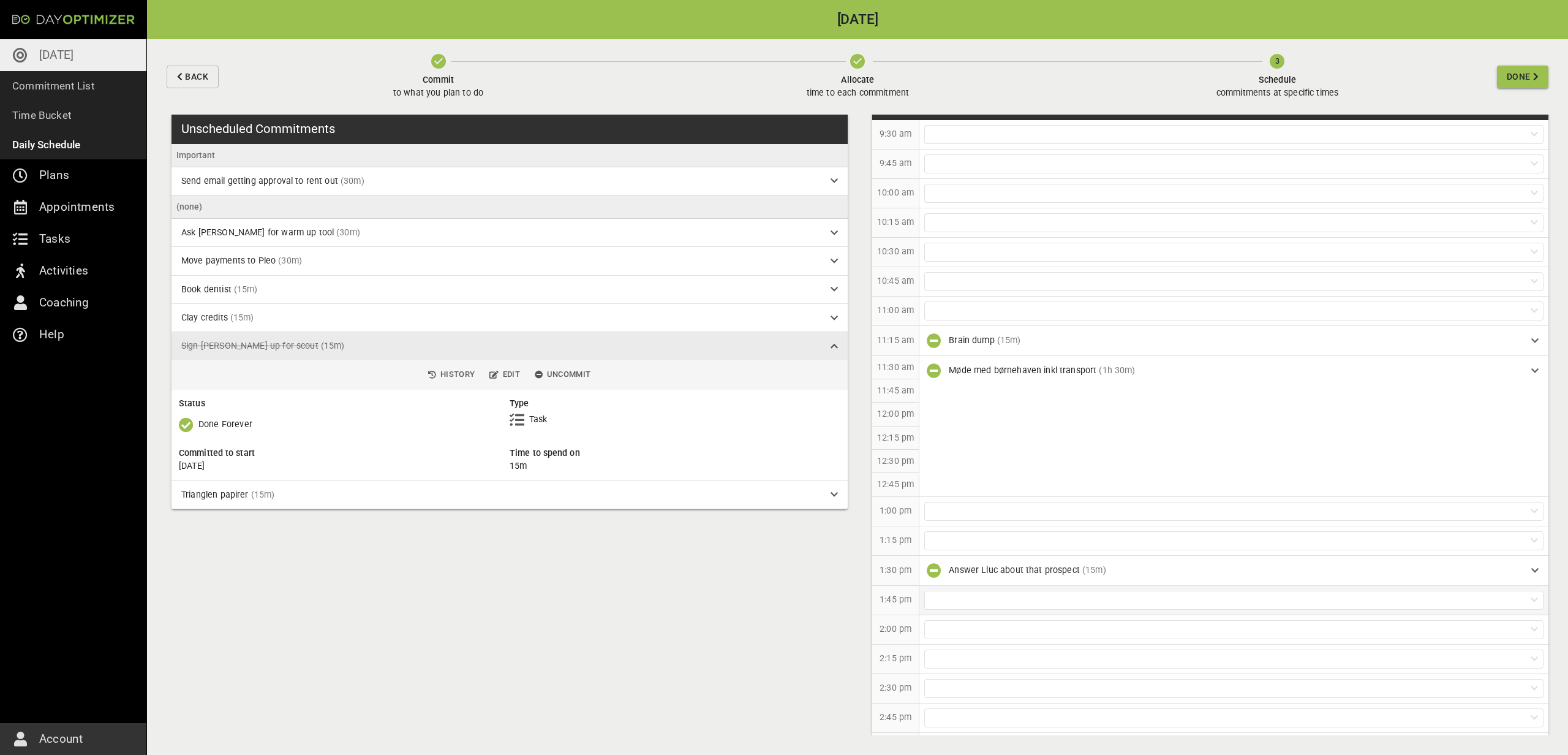
click at [946, 599] on div at bounding box center [1234, 601] width 620 height 19
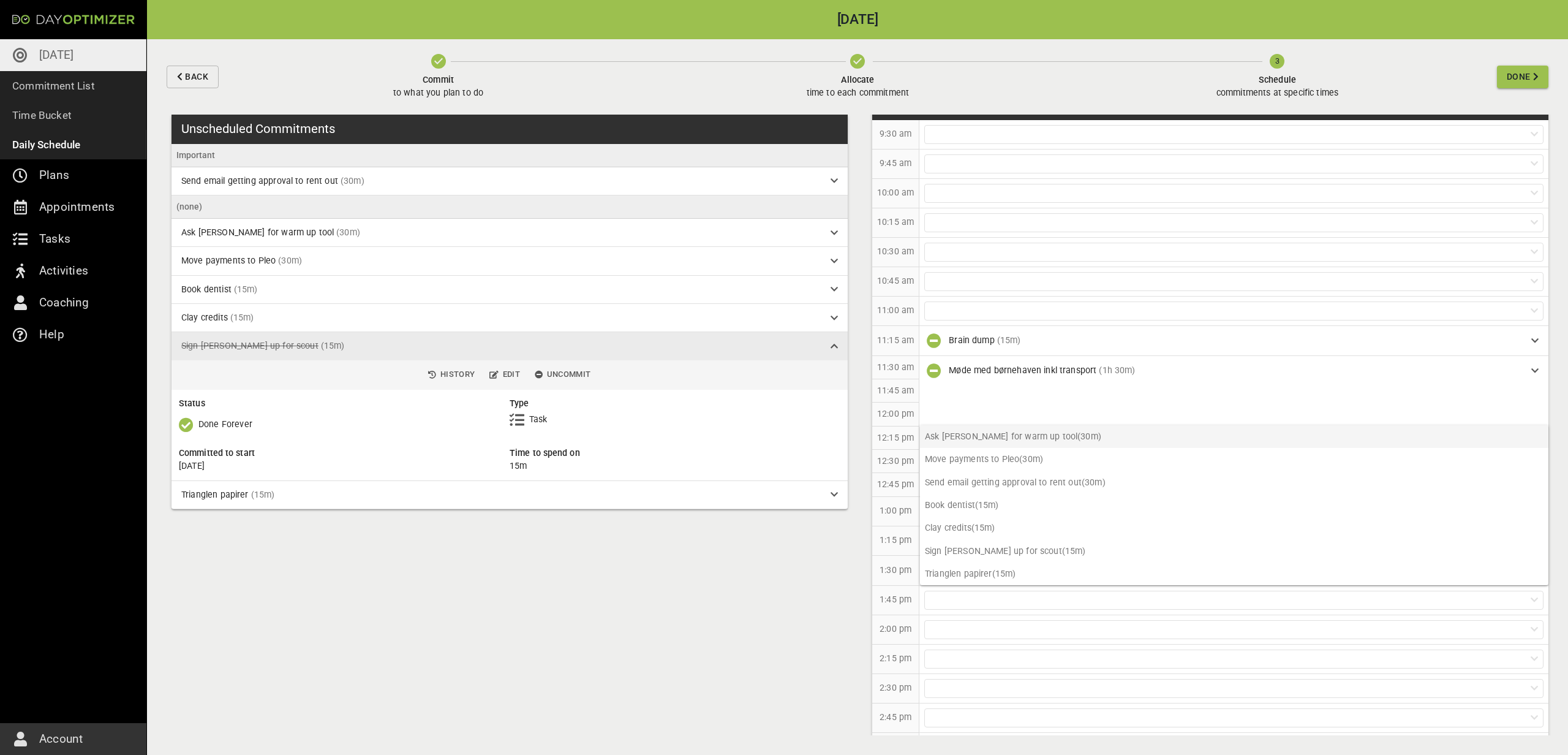
click at [981, 444] on p "Ask [PERSON_NAME] for warm up tool (30m)" at bounding box center [1234, 436] width 628 height 23
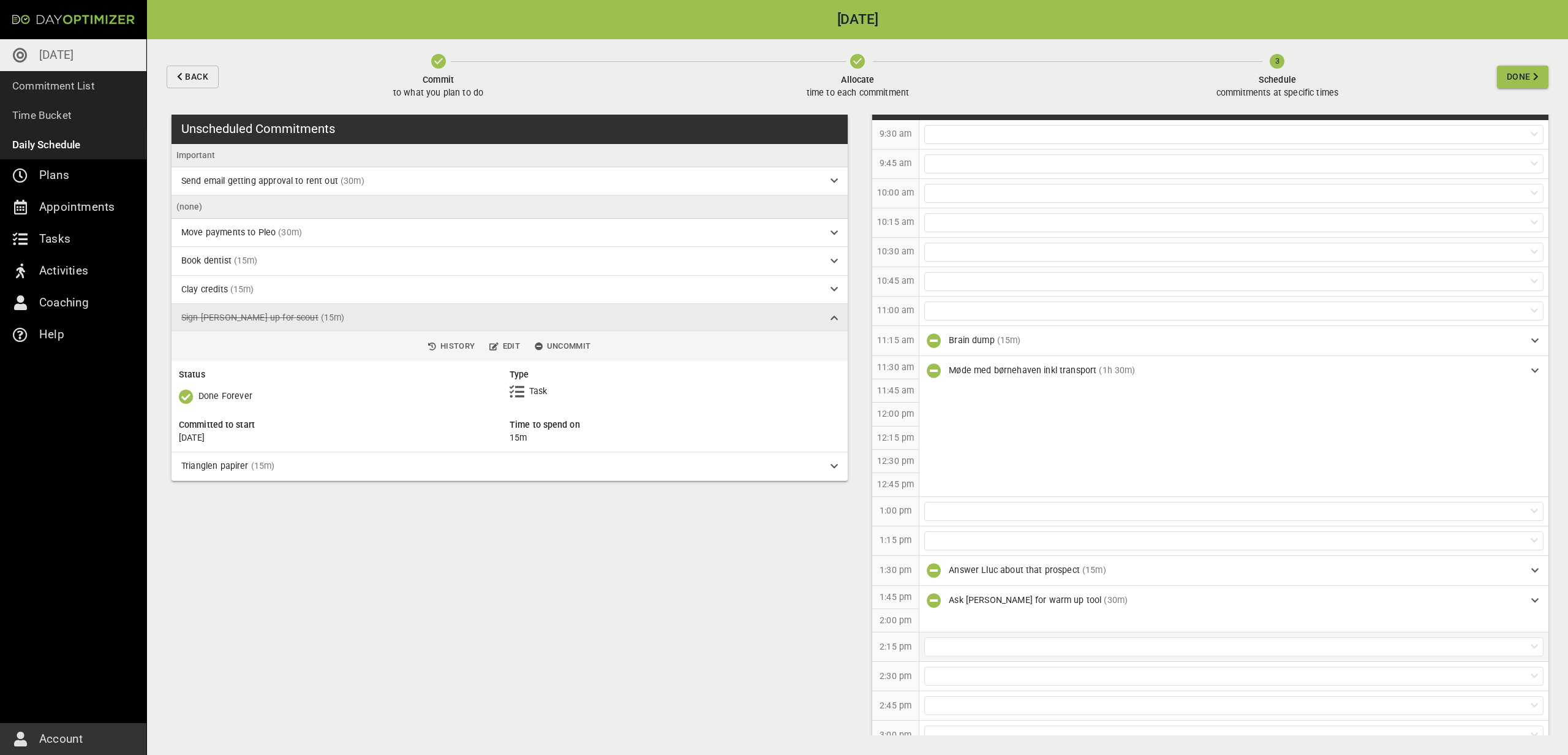
click at [960, 638] on div at bounding box center [1234, 647] width 620 height 19
click at [974, 529] on p "Send email getting approval to rent out (30m)" at bounding box center [1234, 528] width 628 height 23
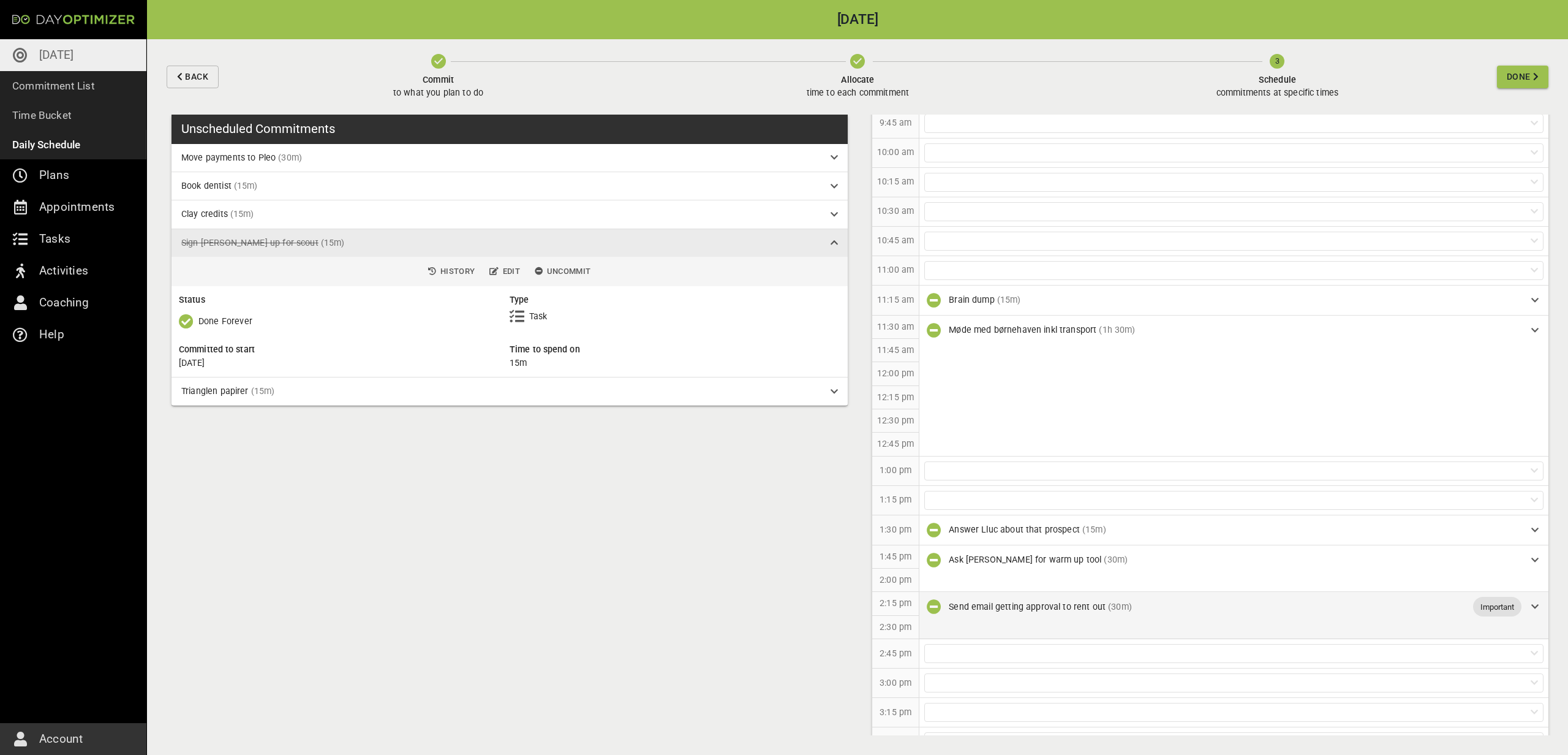
scroll to position [67, 0]
click at [955, 649] on div at bounding box center [1234, 651] width 620 height 19
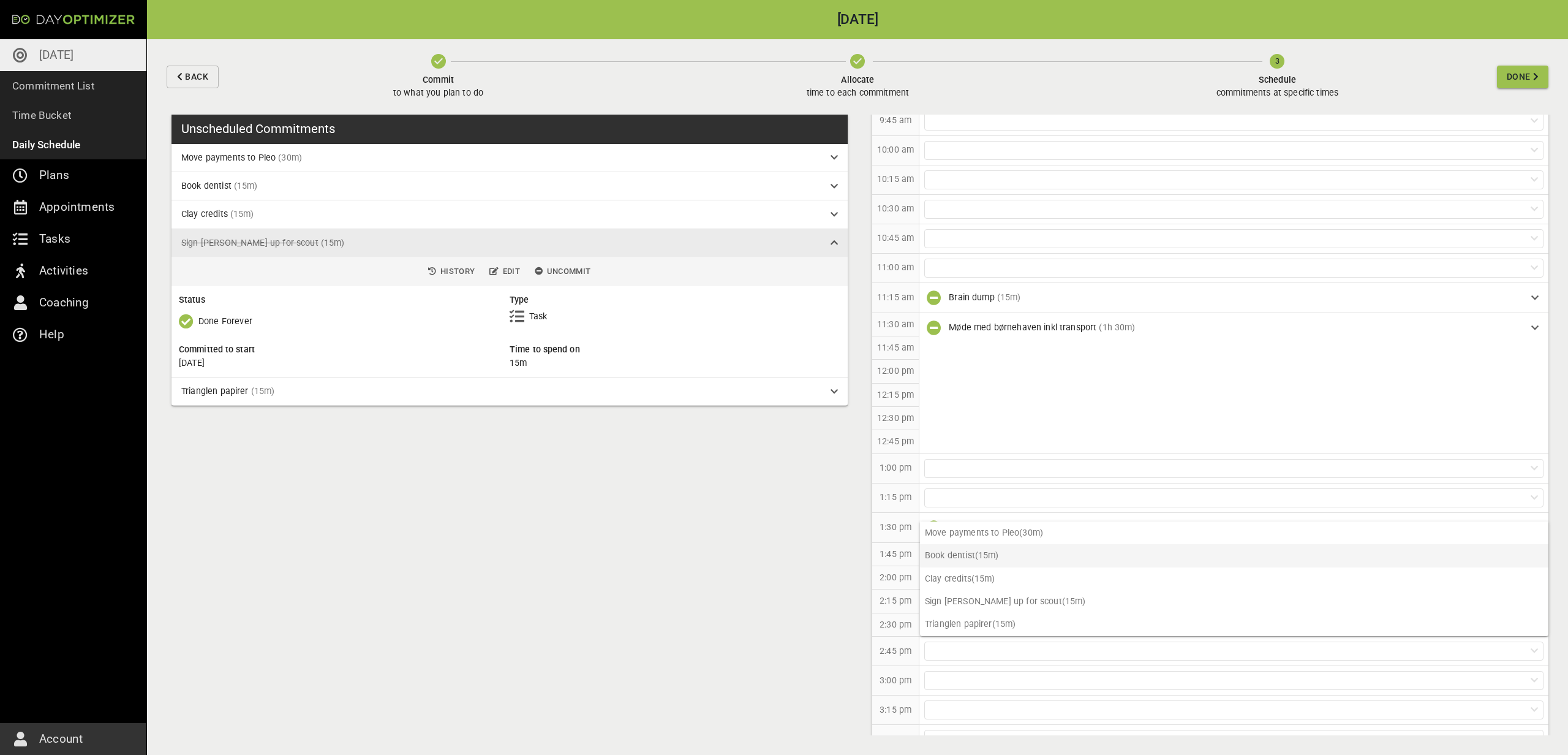
click at [959, 554] on p "Book dentist (15m)" at bounding box center [1234, 555] width 628 height 23
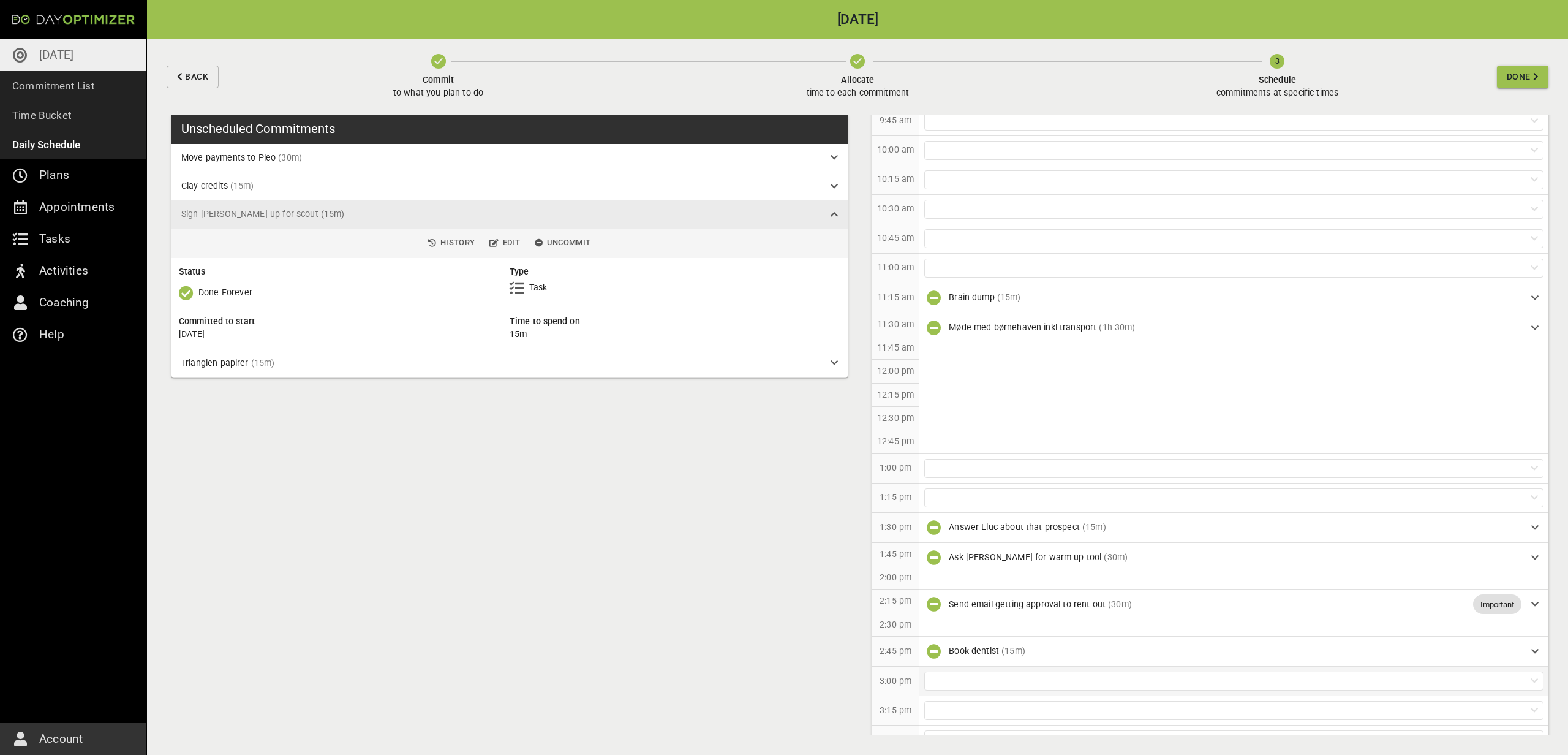
click at [953, 667] on div at bounding box center [1234, 681] width 629 height 29
click at [963, 581] on p "Move payments to Pleo (30m)" at bounding box center [1234, 586] width 628 height 23
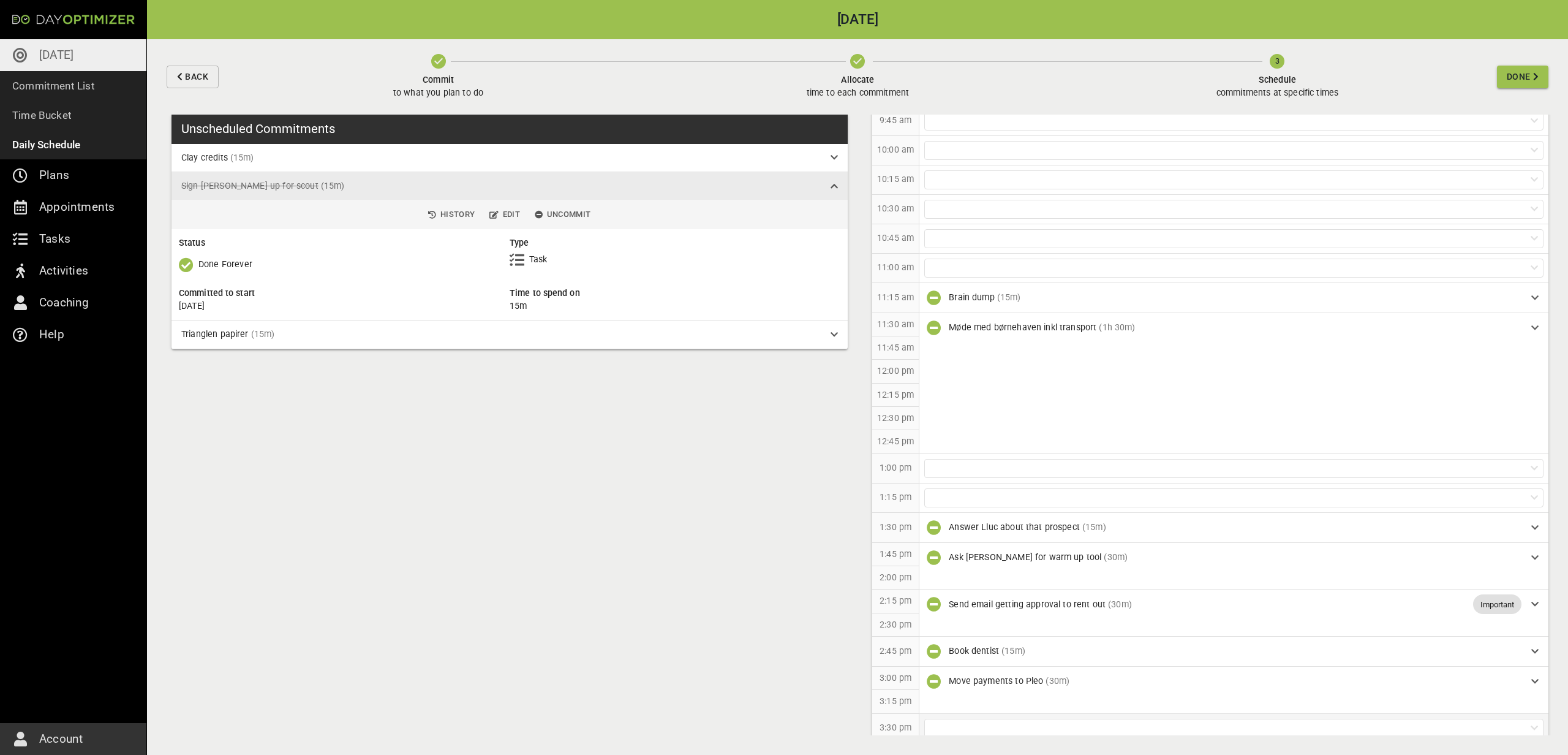
click at [931, 715] on div at bounding box center [1234, 728] width 629 height 29
click at [961, 656] on p "Clay credits (15m)" at bounding box center [1234, 656] width 628 height 23
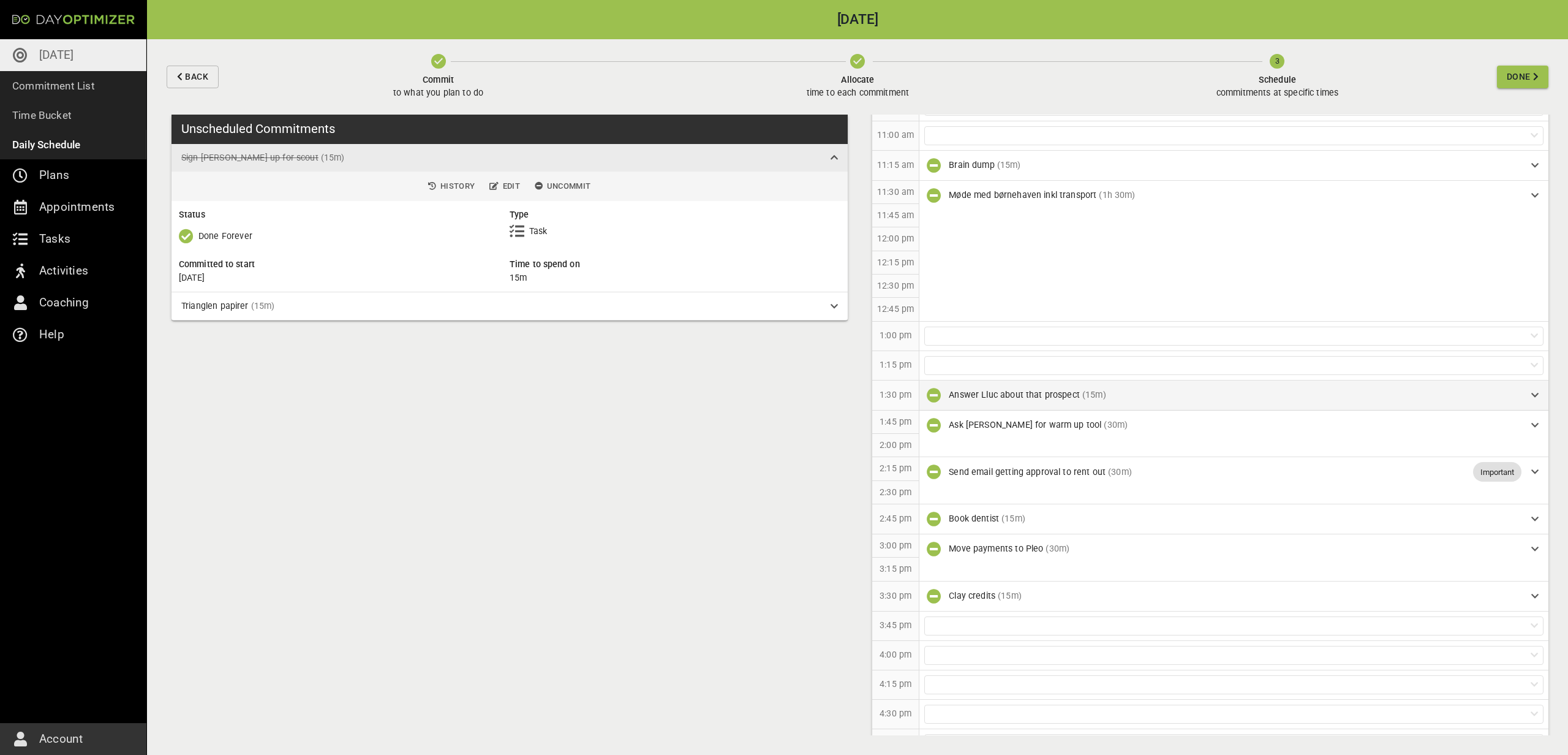
scroll to position [182, 0]
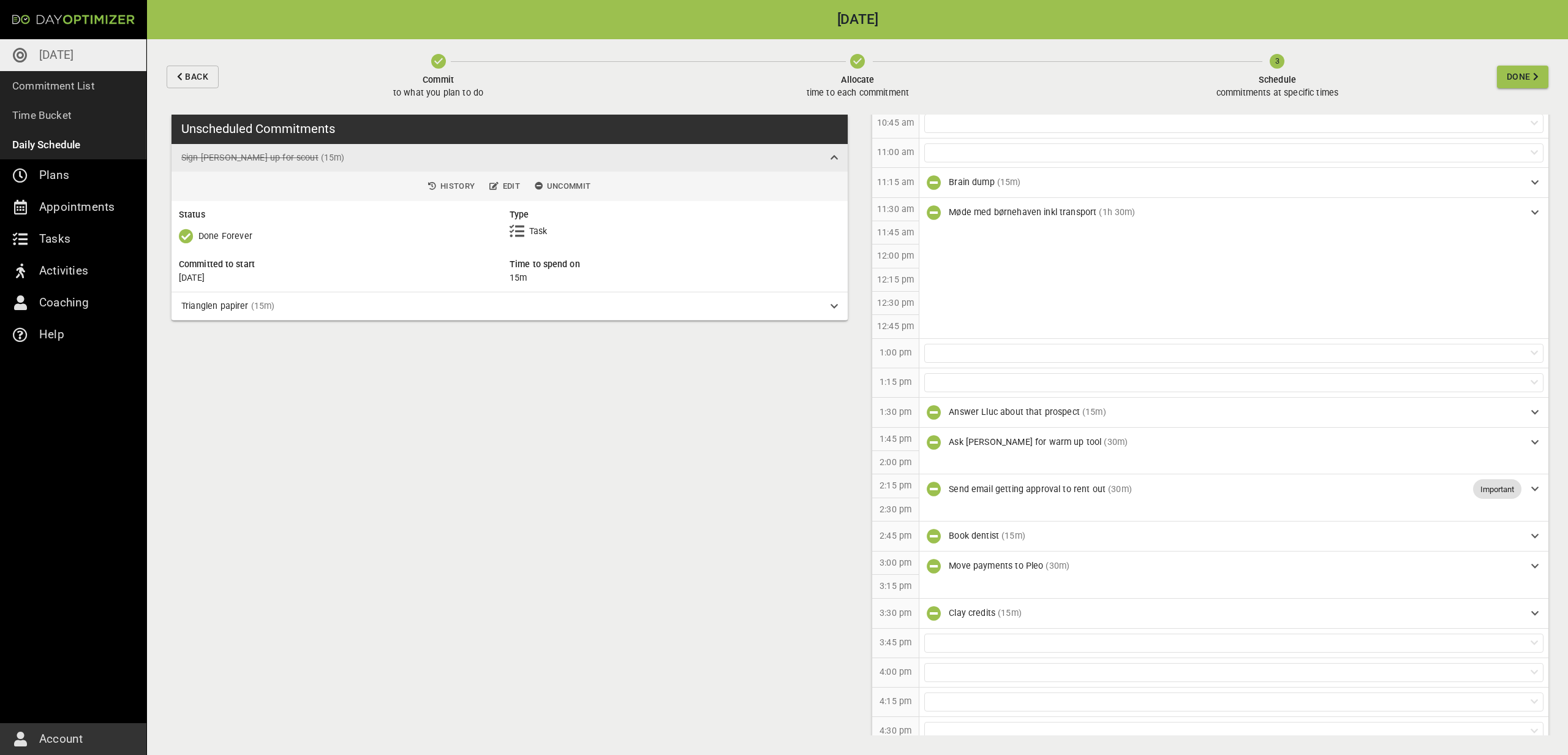
click at [436, 62] on icon "button" at bounding box center [438, 61] width 14 height 14
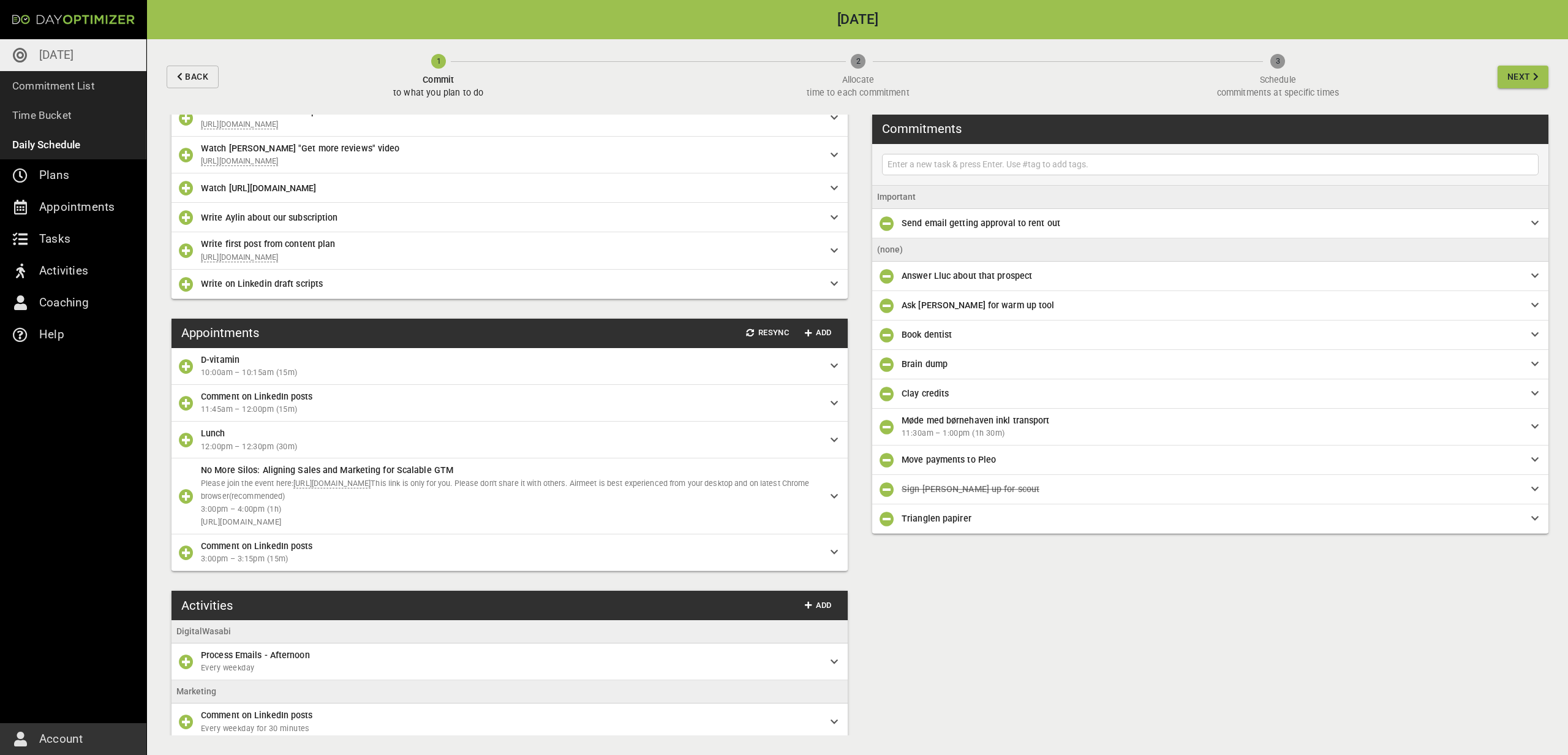
scroll to position [1053, 0]
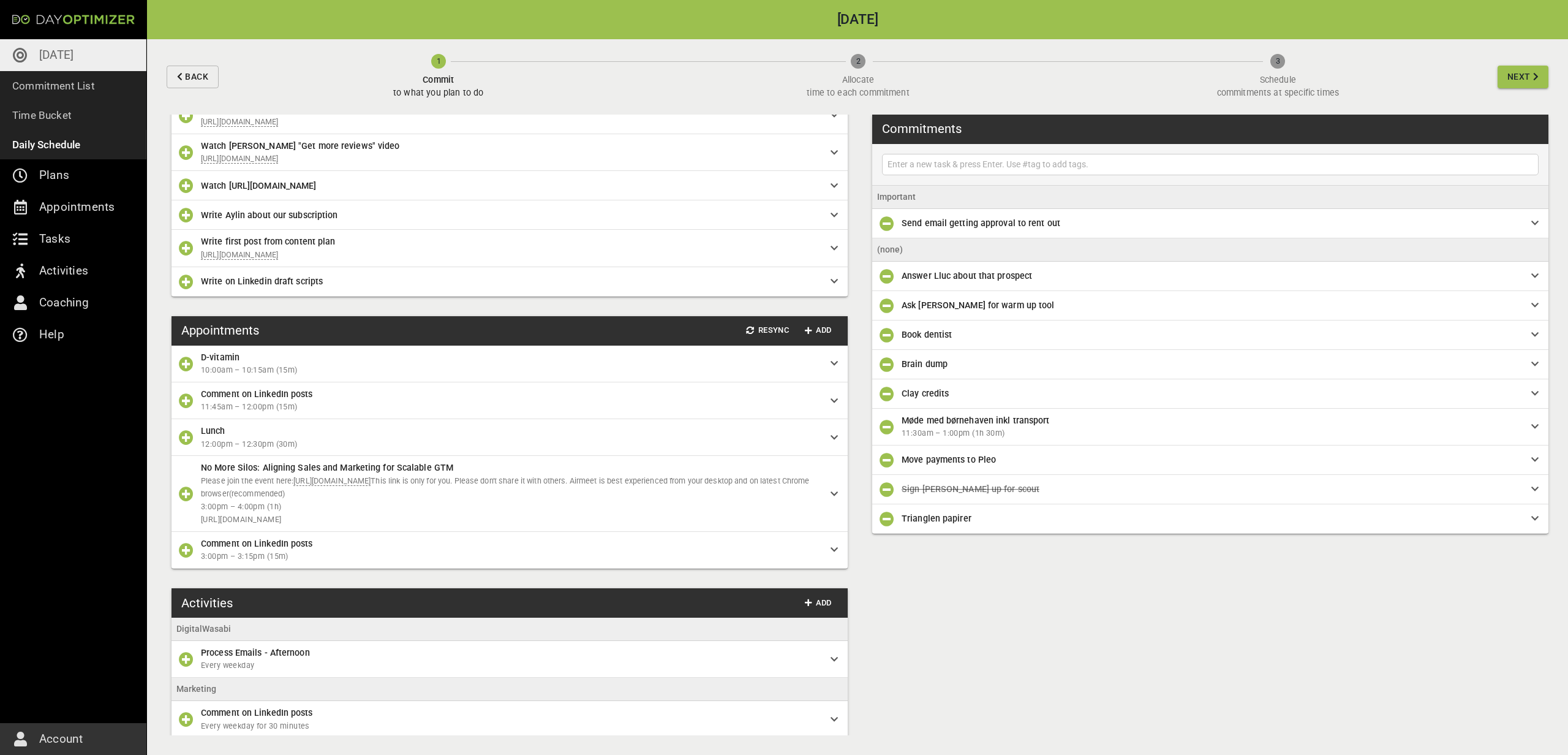
click at [183, 445] on icon "button" at bounding box center [186, 437] width 14 height 14
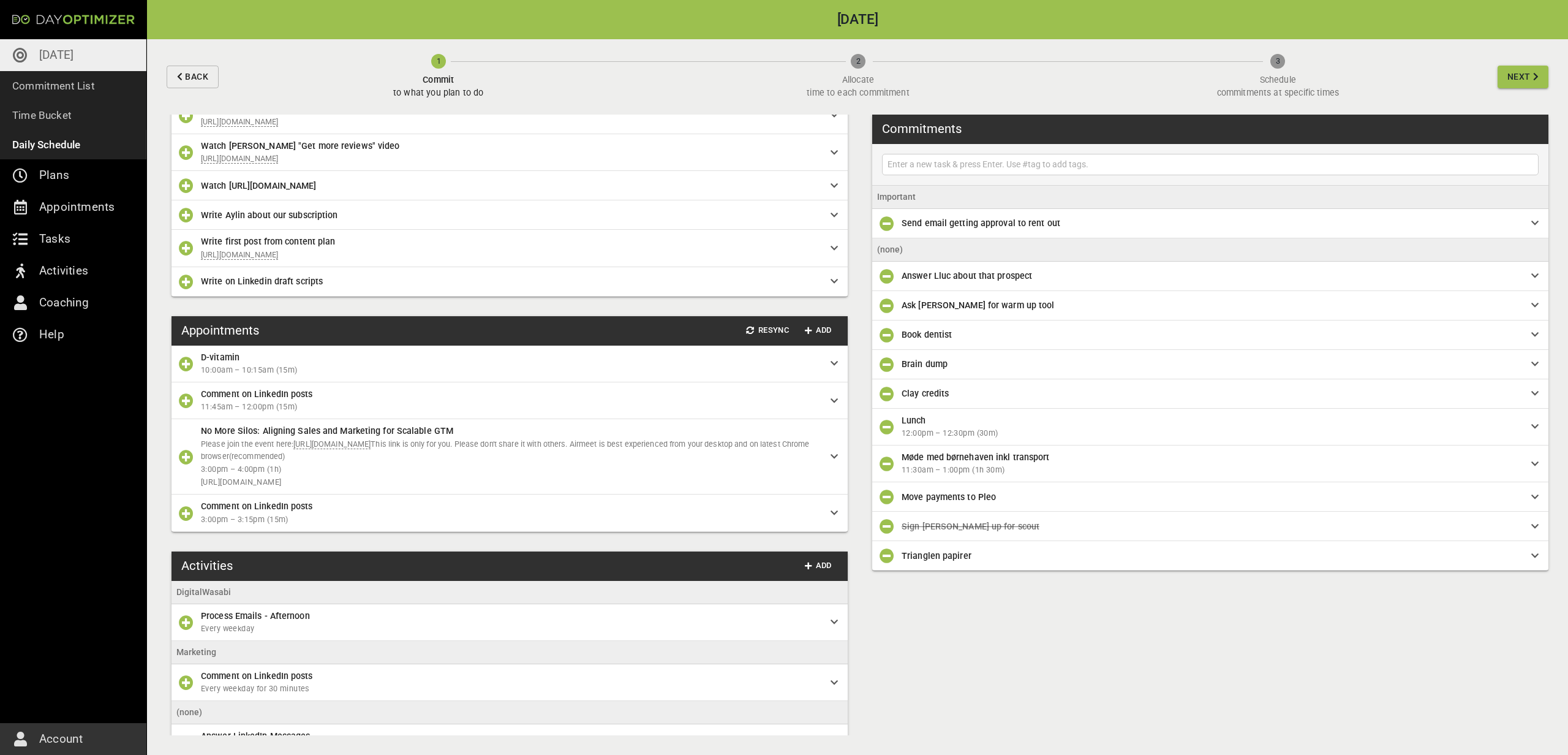
click at [1525, 80] on span "Next" at bounding box center [1519, 77] width 23 height 15
click at [1525, 80] on div "Back 1 Commit to what you plan to do 2 Allocate time to each commitment 3 Sched…" at bounding box center [857, 77] width 1421 height 75
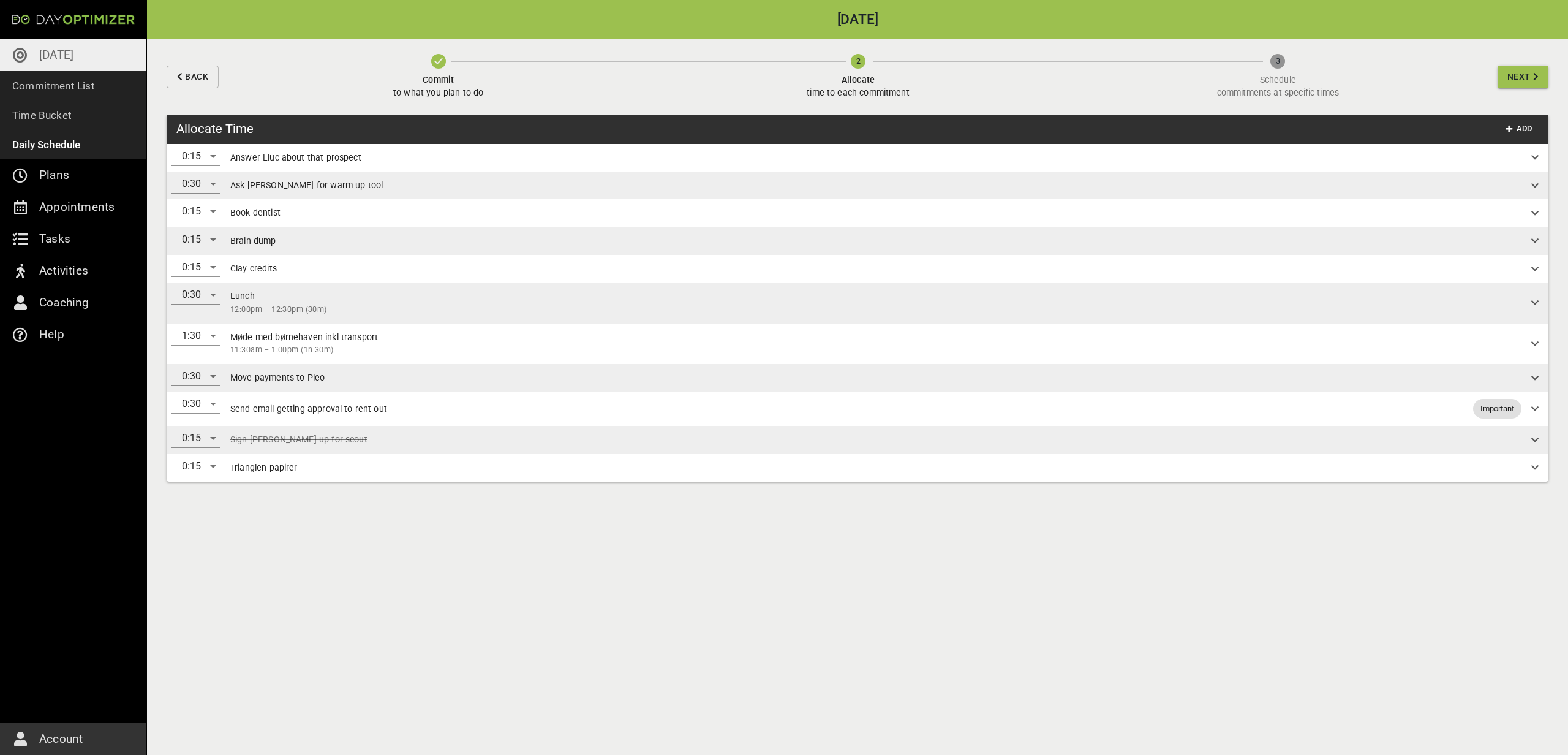
click at [1525, 83] on span "Next" at bounding box center [1519, 77] width 23 height 15
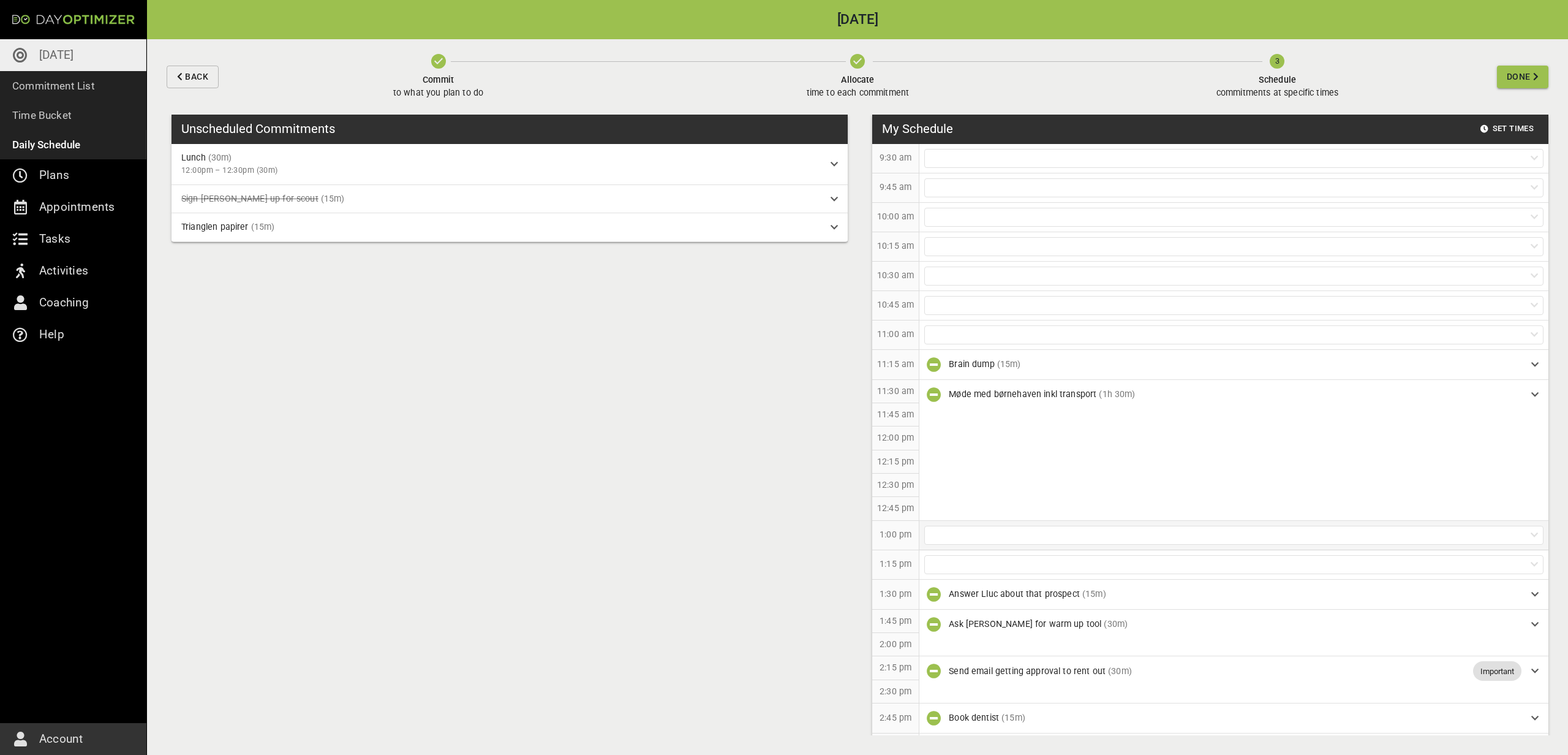
click at [999, 540] on div at bounding box center [1234, 536] width 620 height 19
click at [964, 565] on p "Lunch [12:00pm – 12:30pm] (30m)" at bounding box center [1234, 562] width 628 height 23
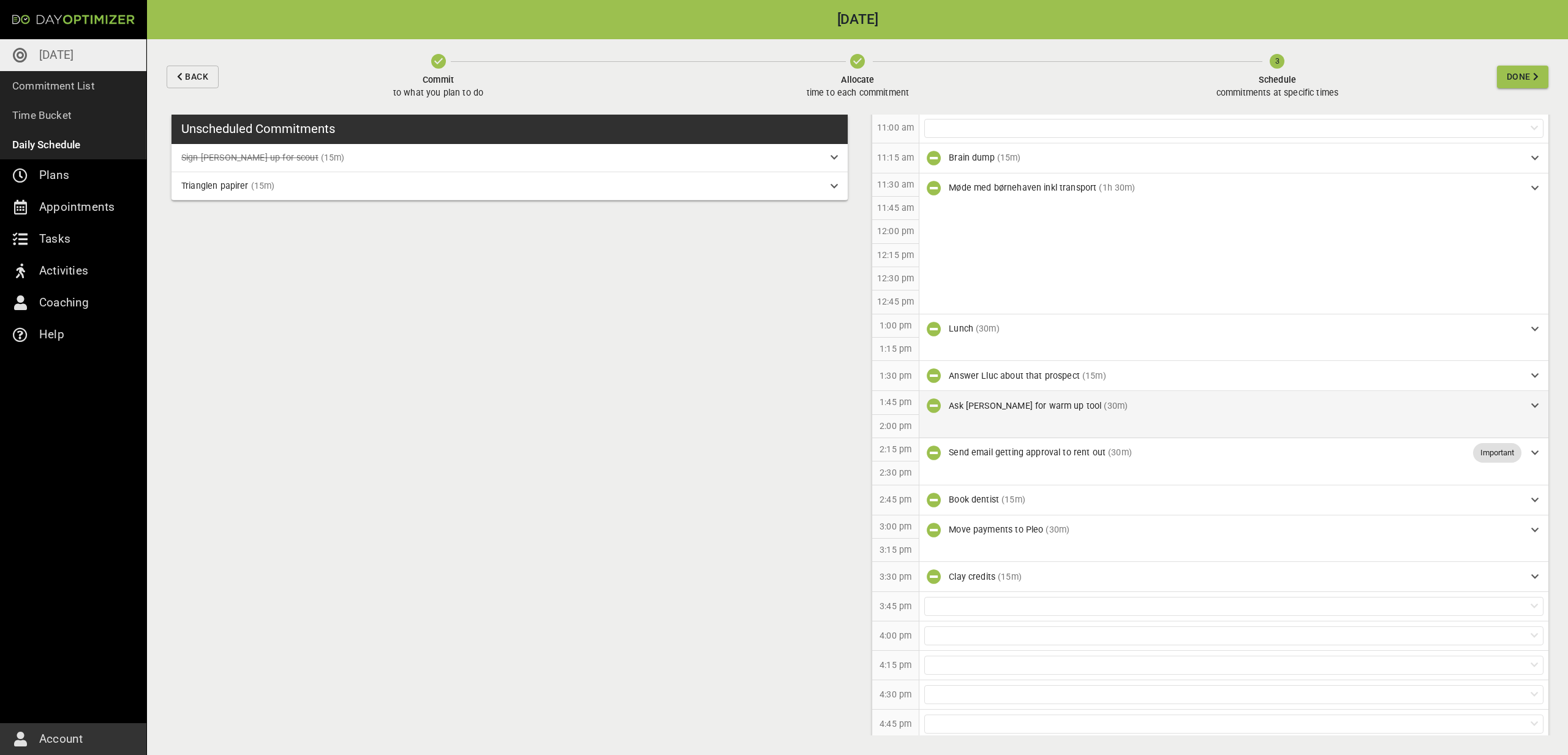
scroll to position [337, 0]
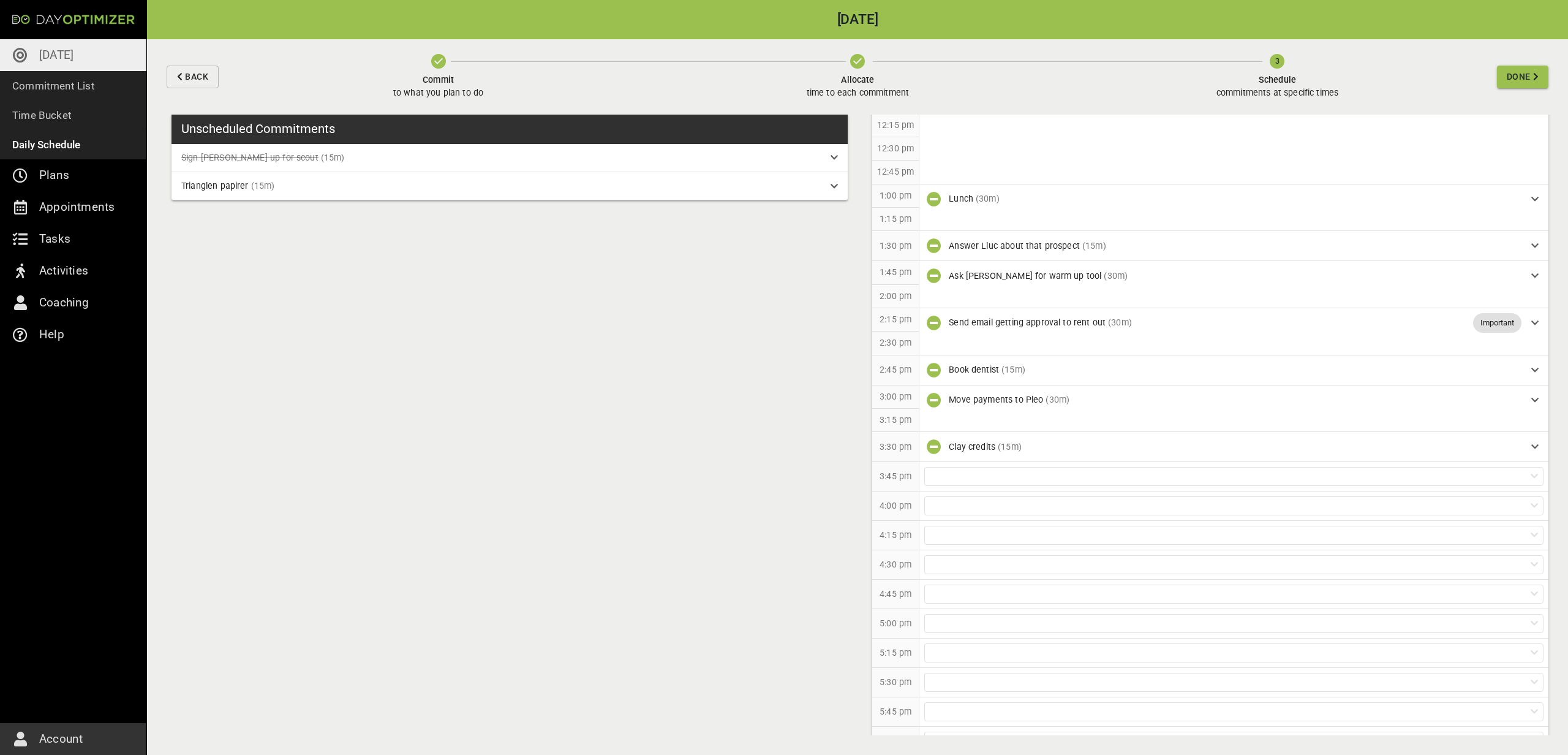
click at [1510, 71] on span "Done" at bounding box center [1518, 77] width 24 height 15
